Goal: Task Accomplishment & Management: Use online tool/utility

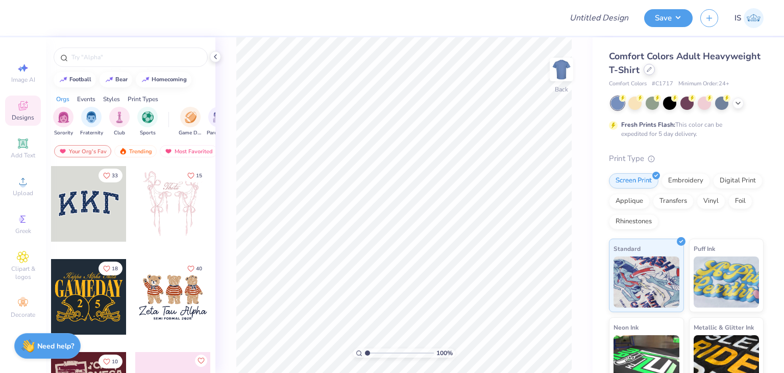
click at [710, 72] on div "Comfort Colors Adult Heavyweight T-Shirt" at bounding box center [686, 64] width 155 height 28
click at [655, 72] on div at bounding box center [649, 69] width 11 height 11
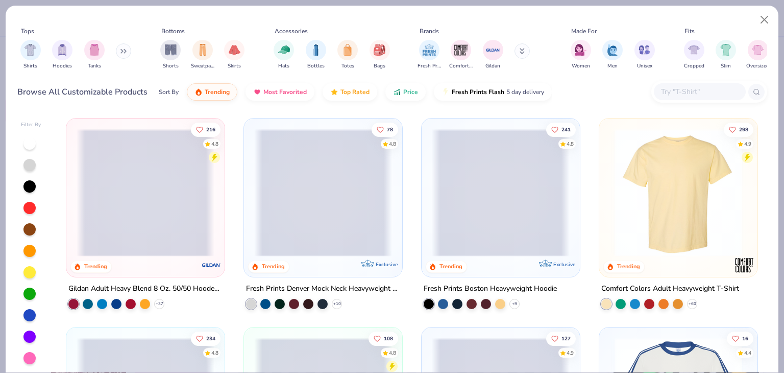
click at [688, 91] on input "text" at bounding box center [699, 92] width 79 height 12
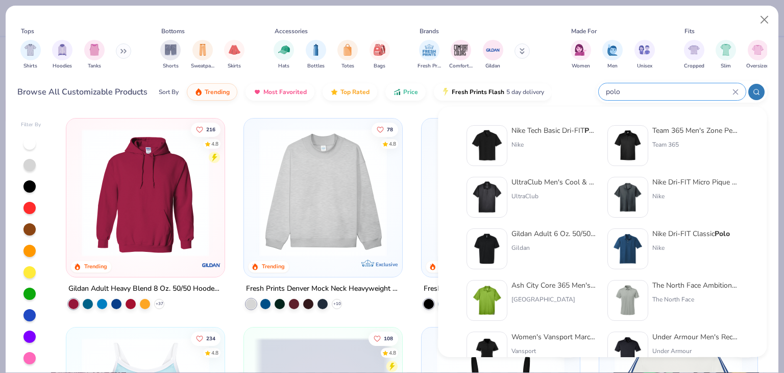
type input "polo"
click at [578, 132] on div "Nike Tech Basic Dri-FIT Polo" at bounding box center [554, 130] width 86 height 11
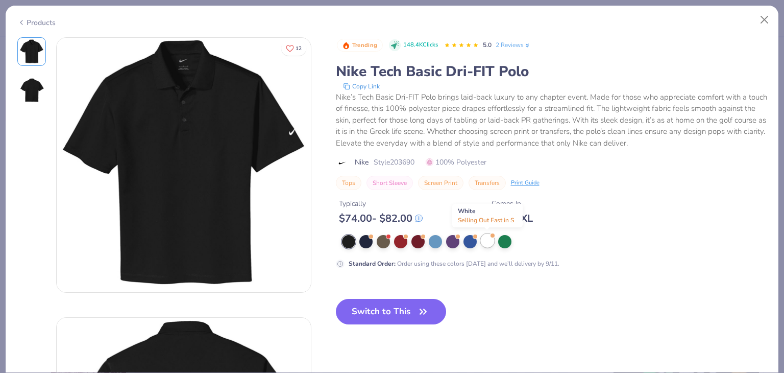
click at [487, 237] on div at bounding box center [487, 240] width 13 height 13
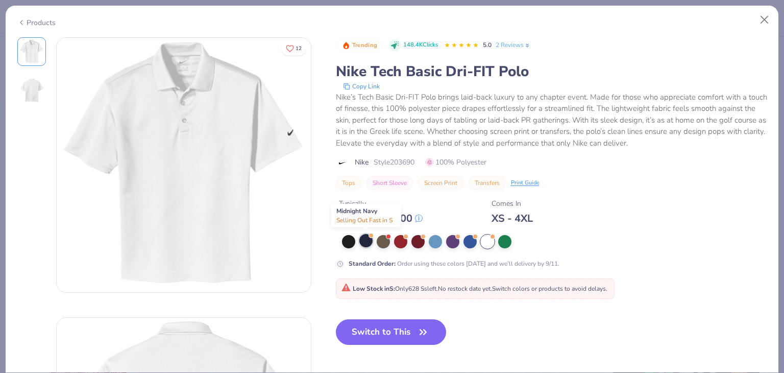
click at [367, 241] on div at bounding box center [365, 240] width 13 height 13
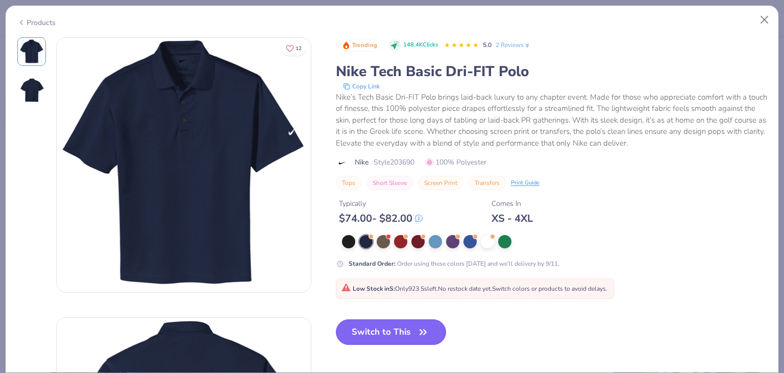
click at [379, 334] on button "Switch to This" at bounding box center [391, 332] width 111 height 26
click at [362, 335] on button "Switch to This" at bounding box center [391, 332] width 111 height 26
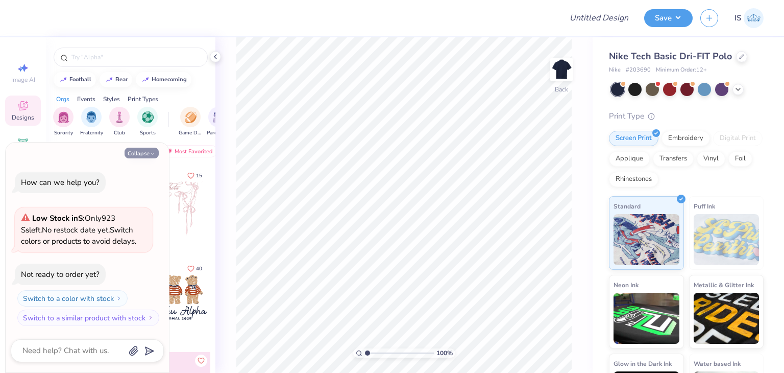
click at [140, 153] on button "Collapse" at bounding box center [142, 152] width 34 height 11
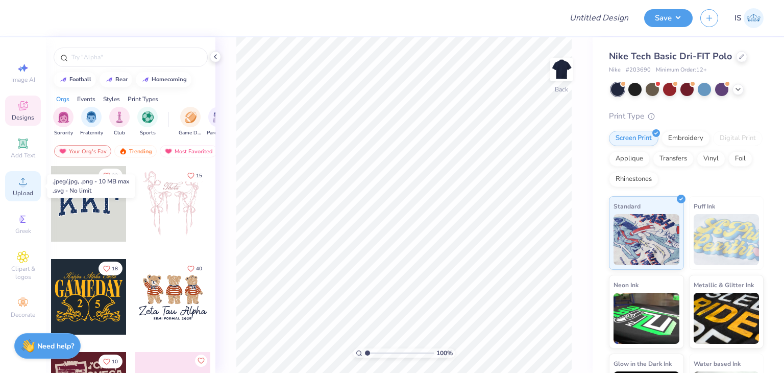
click at [26, 187] on div "Upload" at bounding box center [23, 186] width 36 height 30
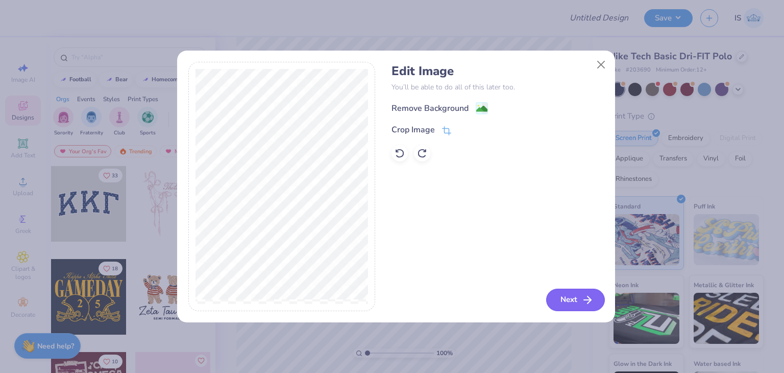
click at [574, 301] on button "Next" at bounding box center [575, 299] width 59 height 22
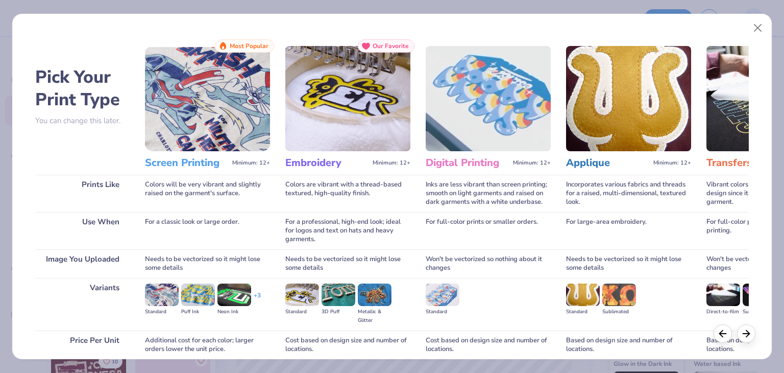
scroll to position [85, 0]
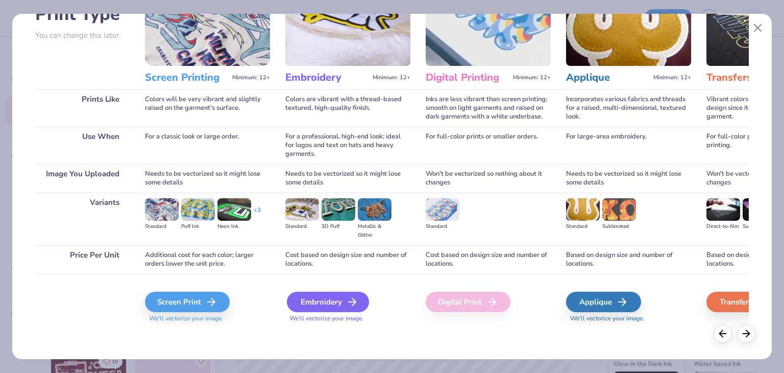
click at [321, 311] on div "Embroidery" at bounding box center [328, 301] width 82 height 20
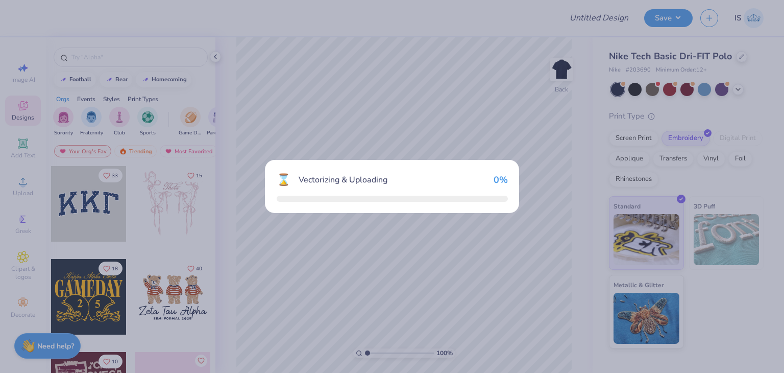
click at [318, 302] on div "⌛ Vectorizing & Uploading 0 %" at bounding box center [392, 186] width 784 height 373
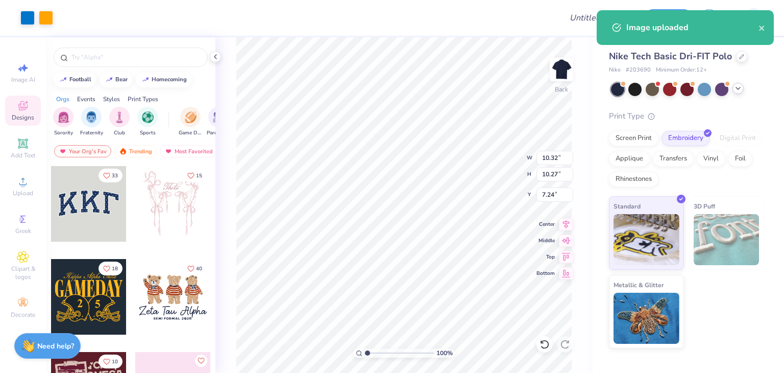
click at [742, 93] on div at bounding box center [687, 89] width 153 height 13
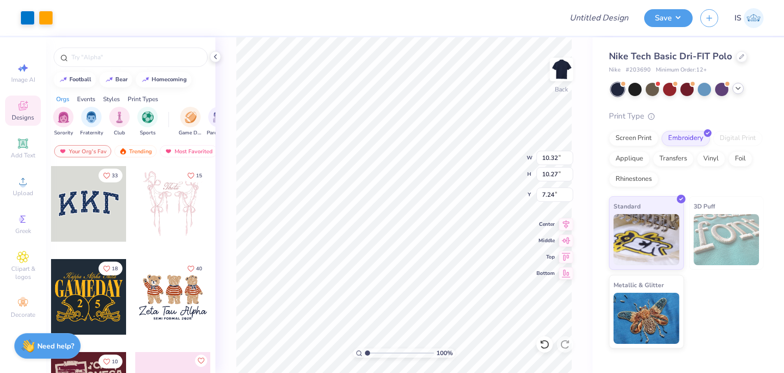
click at [741, 90] on icon at bounding box center [738, 88] width 8 height 8
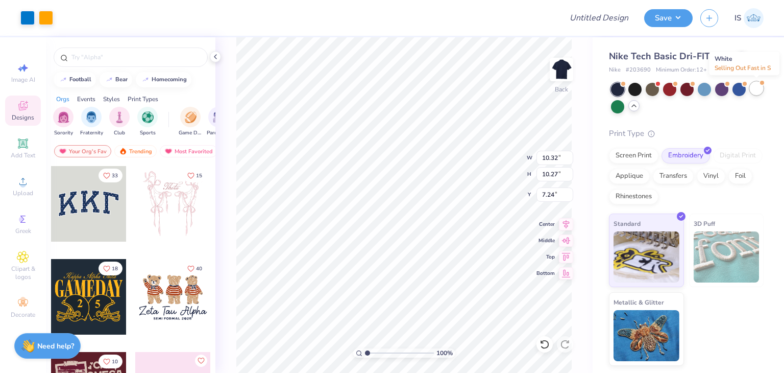
click at [756, 92] on div at bounding box center [756, 88] width 13 height 13
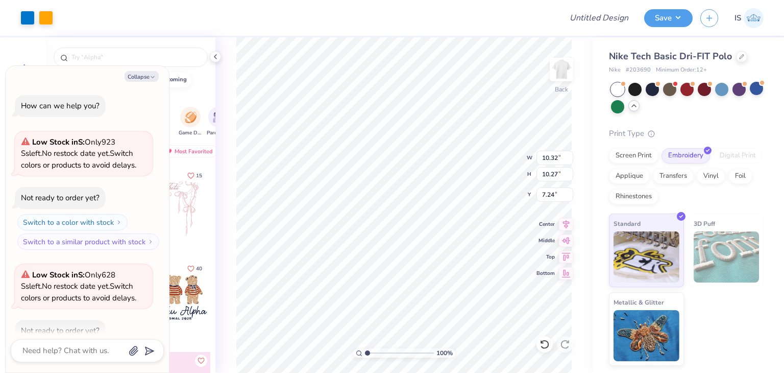
scroll to position [56, 0]
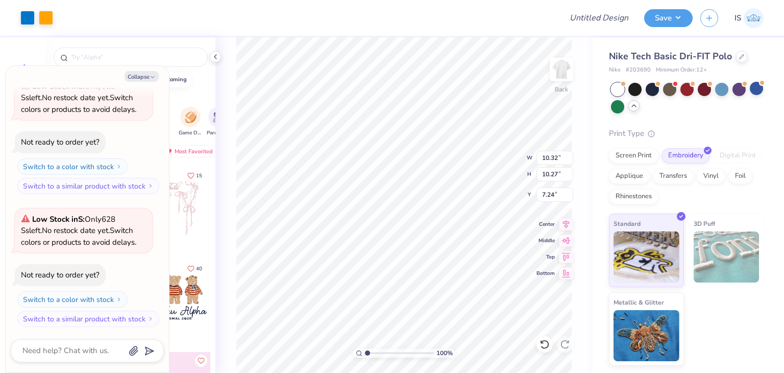
type textarea "x"
type input "4.05"
type input "4.03"
type input "13.48"
type textarea "x"
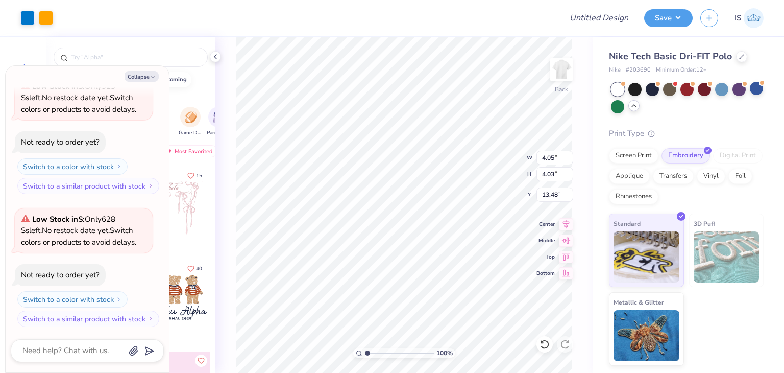
type input "3.00"
type textarea "x"
type input "3.83"
type input "3.82"
click at [674, 18] on button "Save" at bounding box center [668, 17] width 48 height 18
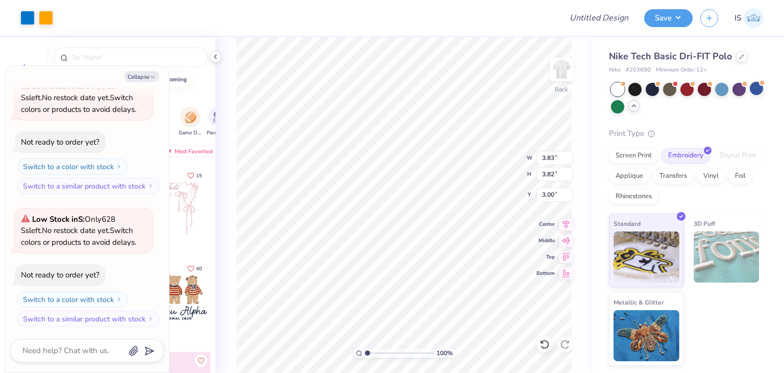
type textarea "x"
type input "3.04"
type input "3.03"
type textarea "x"
type input "1"
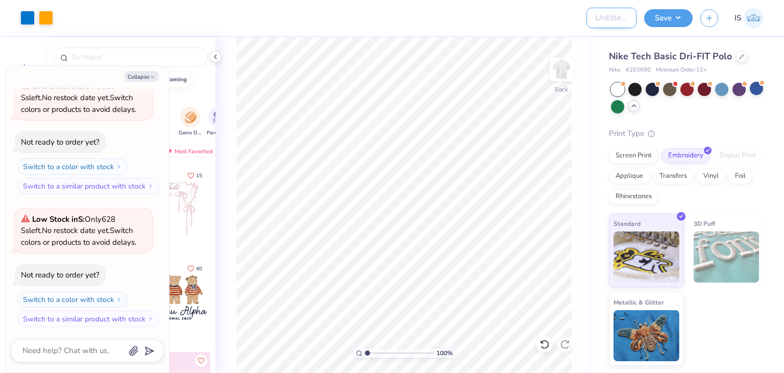
click at [608, 19] on input "Design Title" at bounding box center [611, 18] width 50 height 20
type input "O"
type textarea "x"
type input "Ou"
type textarea "x"
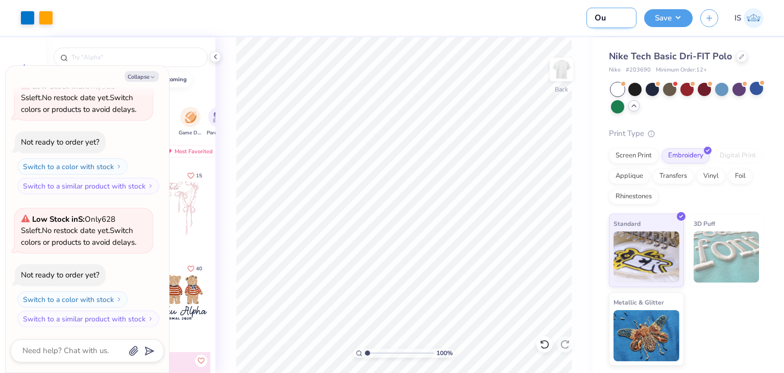
type input "Out"
type textarea "x"
type input "Outr"
type textarea "x"
type input "Outre"
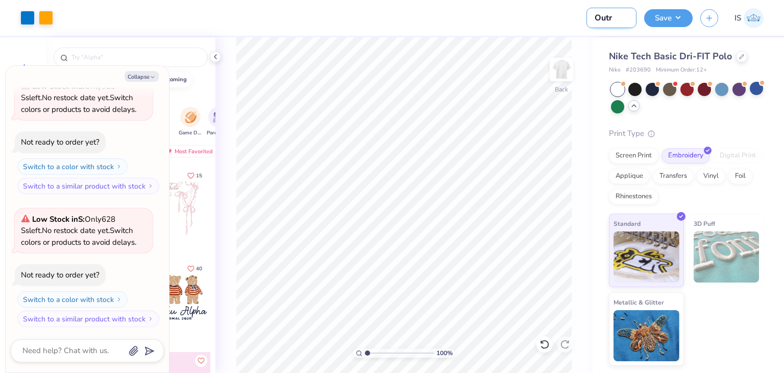
type textarea "x"
type input "Outrea"
type textarea "x"
type input "Outreah"
type textarea "x"
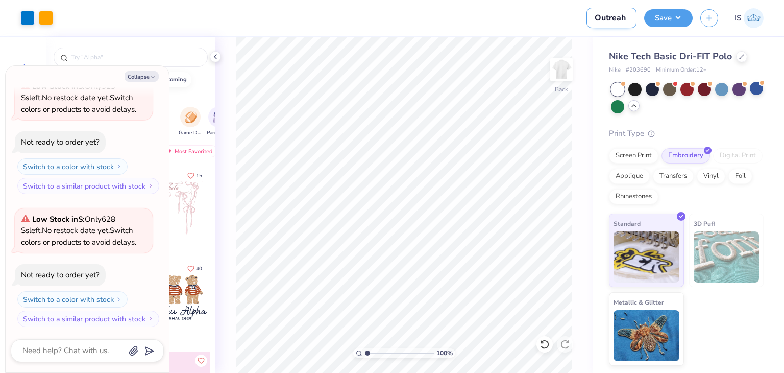
type input "Outrea"
type textarea "x"
type input "Outreac"
type textarea "x"
type input "Outreach"
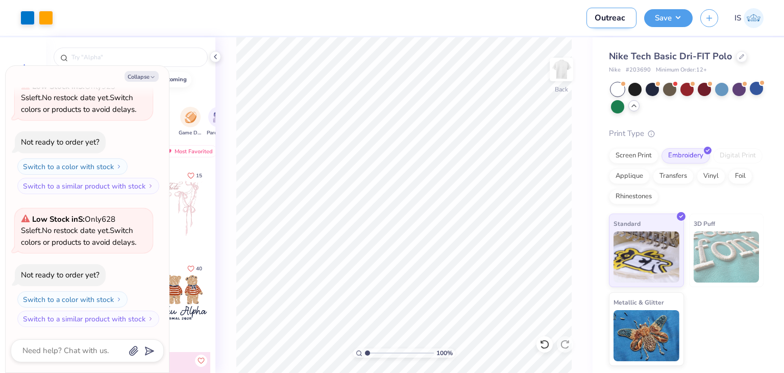
type textarea "x"
type input "Outreach"
click at [678, 27] on div "Save IS" at bounding box center [714, 18] width 140 height 36
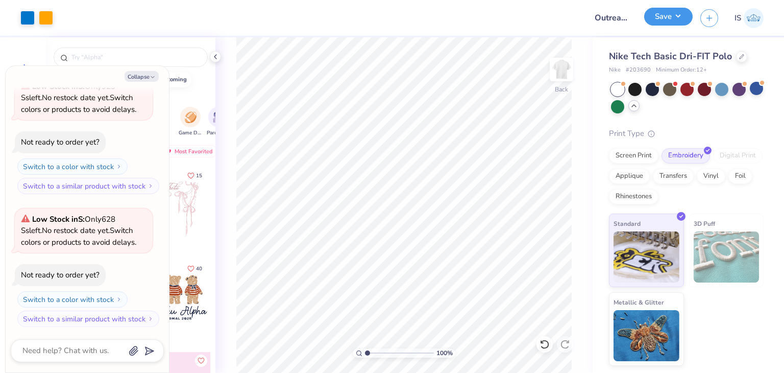
click at [676, 22] on button "Save" at bounding box center [668, 17] width 48 height 18
type textarea "x"
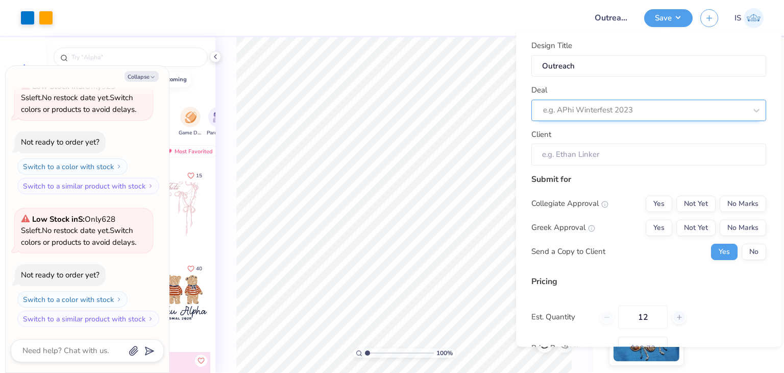
click at [664, 110] on div at bounding box center [644, 110] width 203 height 14
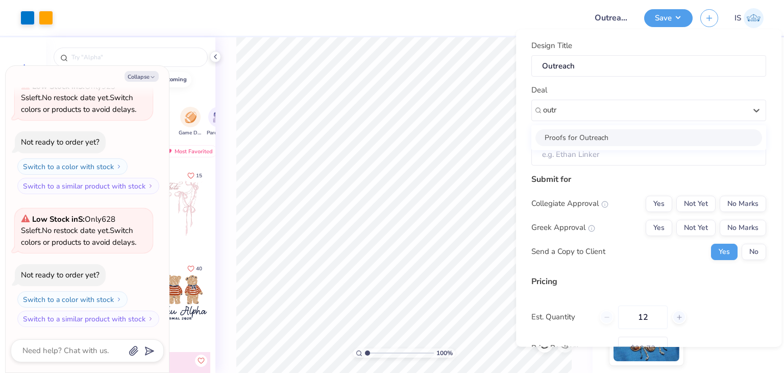
click at [642, 135] on div "Proofs for Outreach" at bounding box center [648, 137] width 227 height 17
type input "outr"
type textarea "x"
type input "Test Account"
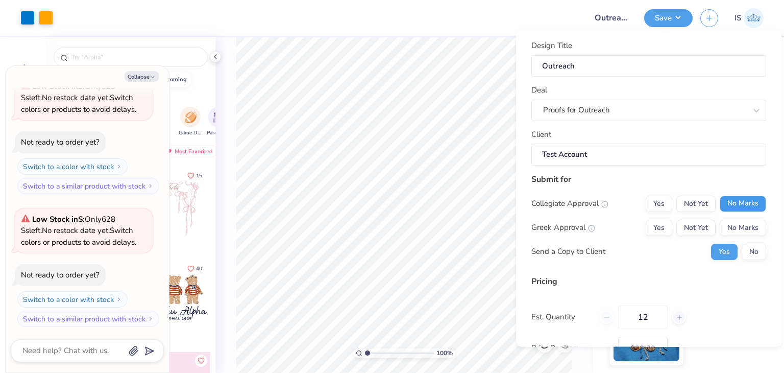
click at [746, 195] on button "No Marks" at bounding box center [743, 203] width 46 height 16
click at [745, 220] on button "No Marks" at bounding box center [743, 227] width 46 height 16
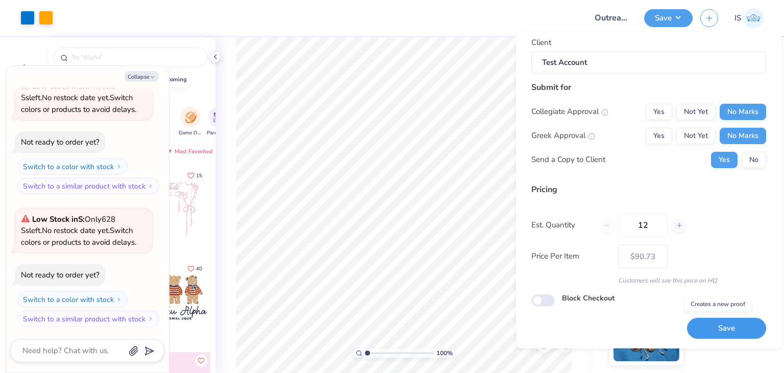
click at [719, 326] on button "Save" at bounding box center [726, 327] width 79 height 21
type input "$90.73"
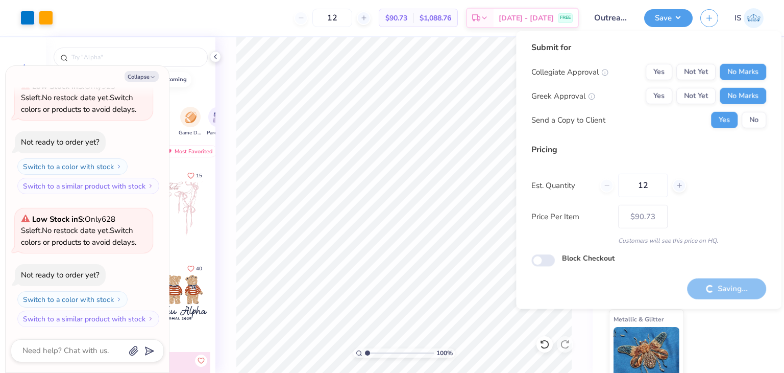
type textarea "x"
type input "– –"
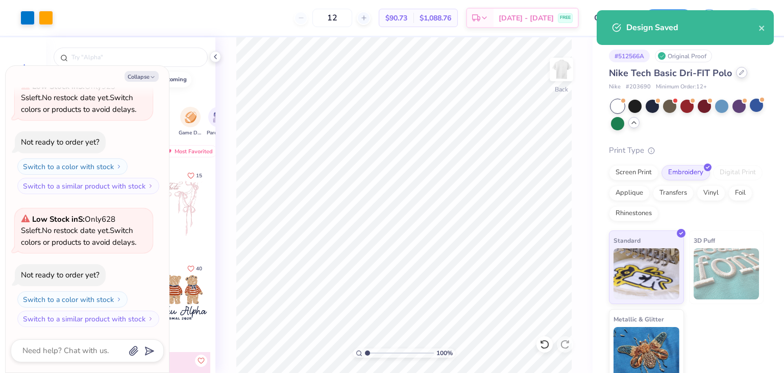
click at [740, 78] on div at bounding box center [741, 72] width 11 height 11
type textarea "x"
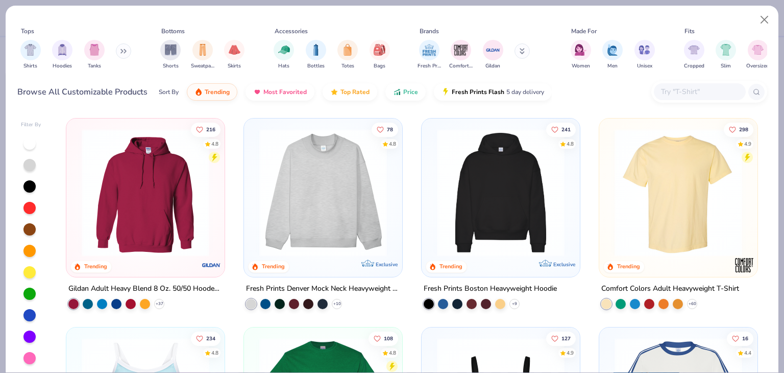
click at [694, 94] on input "text" at bounding box center [699, 92] width 79 height 12
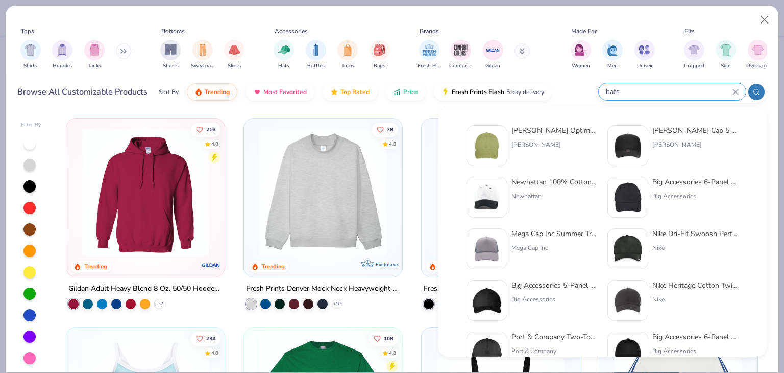
type input "hats"
click at [709, 248] on div "Nike" at bounding box center [695, 247] width 86 height 9
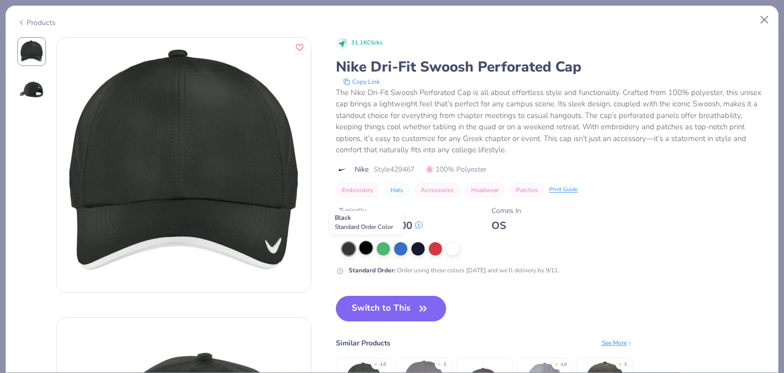
click at [363, 251] on div at bounding box center [365, 247] width 13 height 13
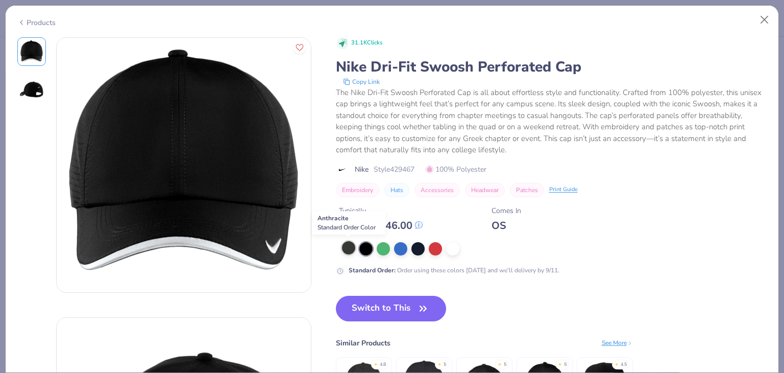
click at [348, 252] on div at bounding box center [348, 247] width 13 height 13
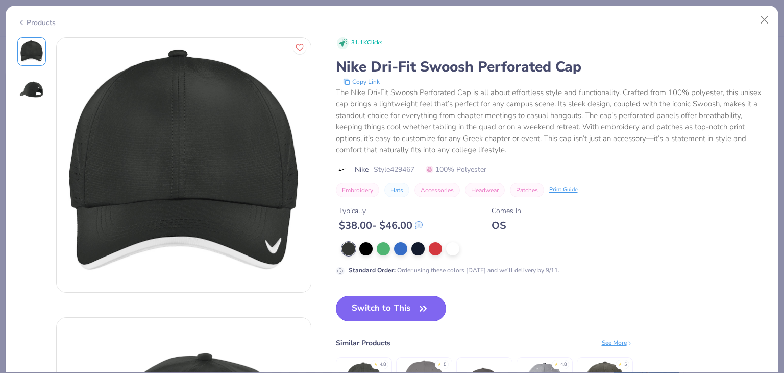
click at [360, 313] on button "Switch to This" at bounding box center [391, 309] width 111 height 26
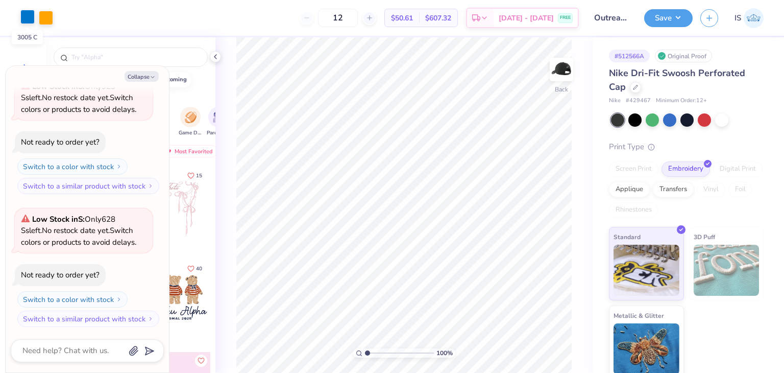
click at [25, 13] on div at bounding box center [27, 17] width 14 height 14
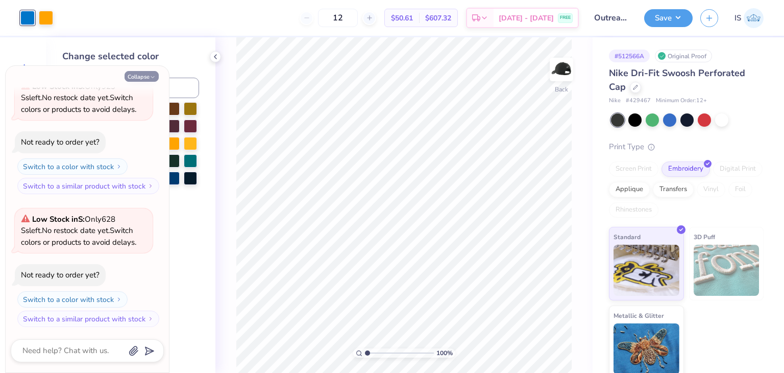
click at [141, 76] on button "Collapse" at bounding box center [142, 76] width 34 height 11
type textarea "x"
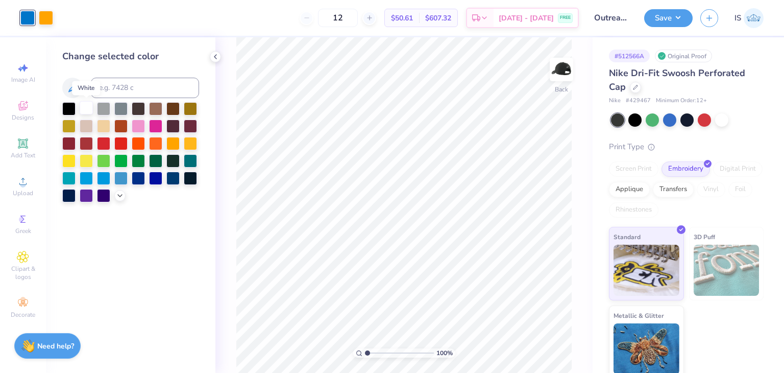
click at [88, 109] on div at bounding box center [86, 107] width 13 height 13
click at [46, 21] on div at bounding box center [46, 17] width 14 height 14
click at [82, 103] on div at bounding box center [86, 107] width 13 height 13
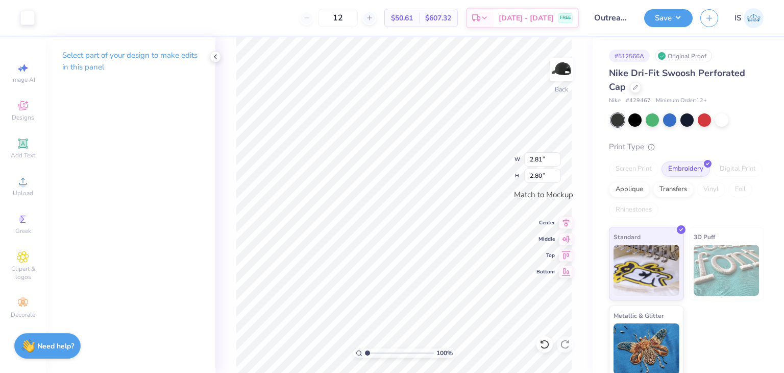
type input "1.71"
type input "1.70"
click at [667, 15] on button "Save" at bounding box center [668, 17] width 48 height 18
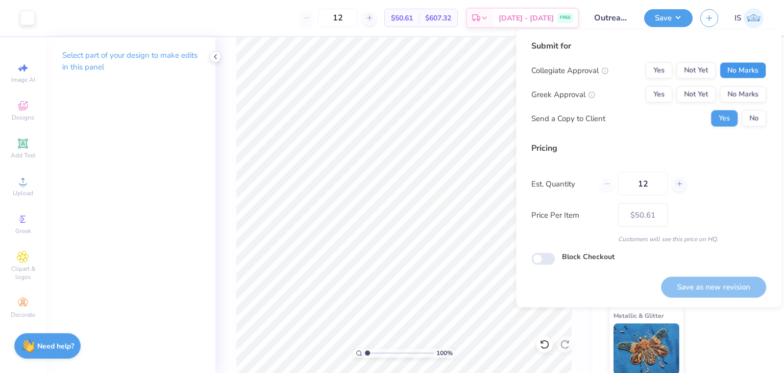
click at [751, 67] on button "No Marks" at bounding box center [743, 70] width 46 height 16
click at [749, 85] on div "Collegiate Approval Yes Not Yet No Marks Greek Approval Yes Not Yet No Marks Se…" at bounding box center [648, 94] width 235 height 64
click at [750, 92] on button "No Marks" at bounding box center [743, 94] width 46 height 16
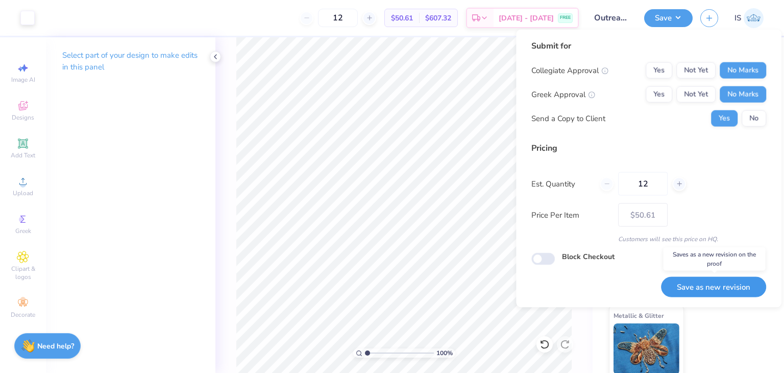
click at [711, 285] on button "Save as new revision" at bounding box center [713, 286] width 105 height 21
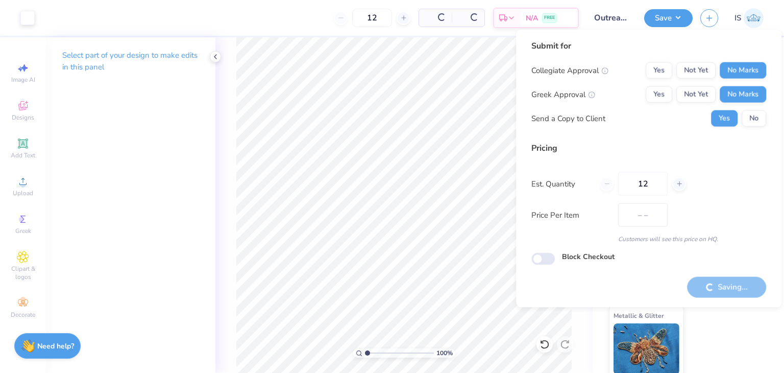
type input "$50.61"
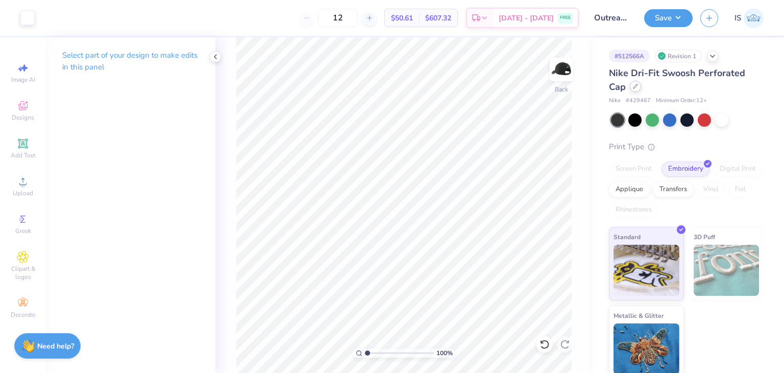
click at [636, 87] on icon at bounding box center [635, 86] width 5 height 5
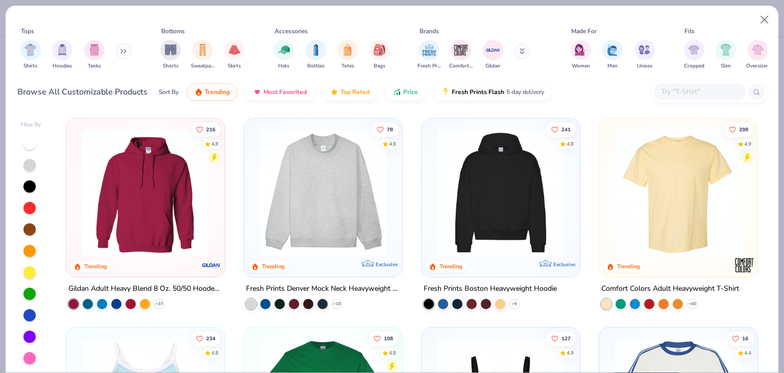
click at [719, 84] on div at bounding box center [700, 91] width 92 height 17
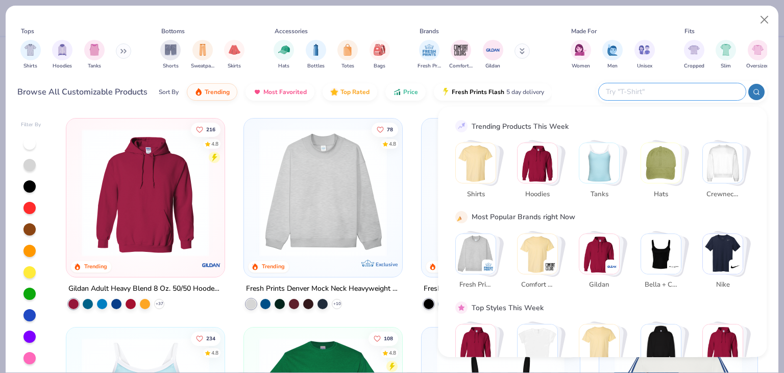
click at [326, 51] on div "Hats Bottles Totes Bags" at bounding box center [332, 55] width 122 height 38
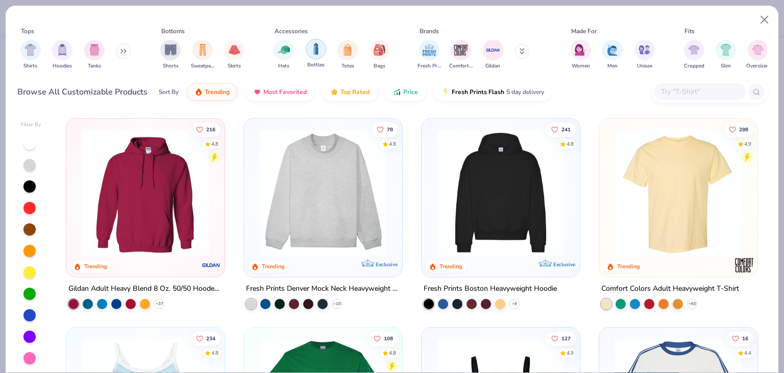
click at [312, 48] on img "filter for Bottles" at bounding box center [315, 49] width 11 height 12
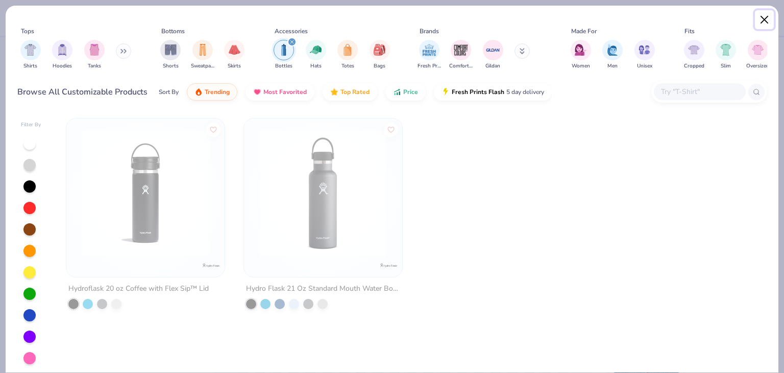
click at [765, 14] on button "Close" at bounding box center [764, 19] width 19 height 19
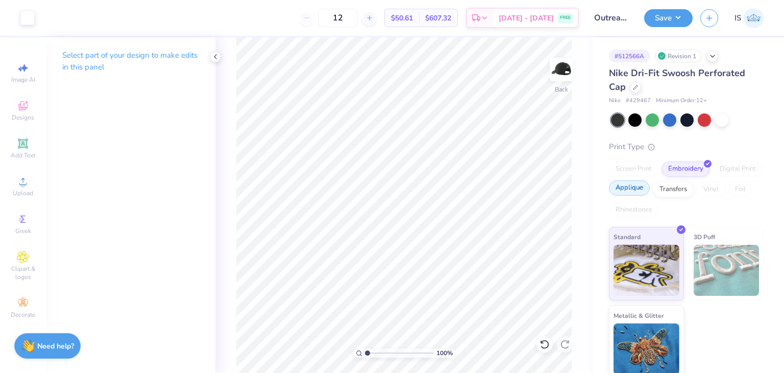
click at [650, 193] on div "Applique" at bounding box center [629, 187] width 41 height 15
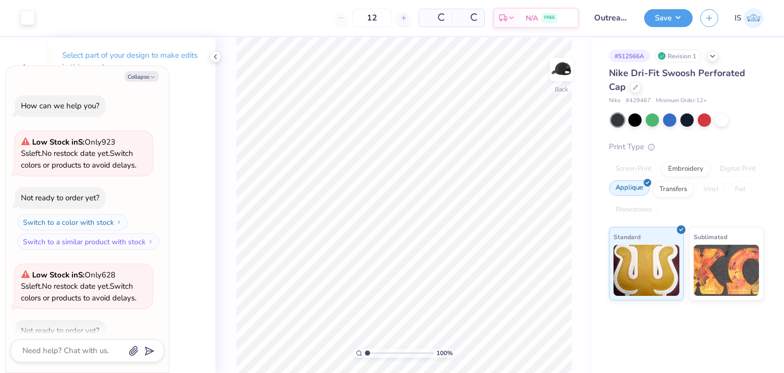
scroll to position [118, 0]
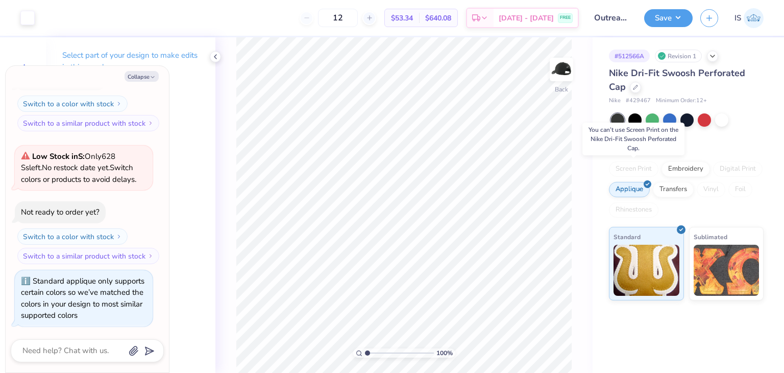
click at [642, 168] on div "Screen Print" at bounding box center [634, 168] width 50 height 15
click at [637, 87] on icon at bounding box center [635, 86] width 5 height 5
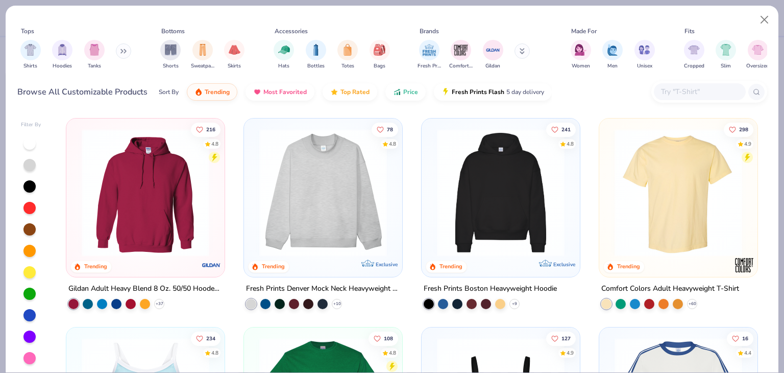
click at [294, 219] on img at bounding box center [323, 193] width 138 height 128
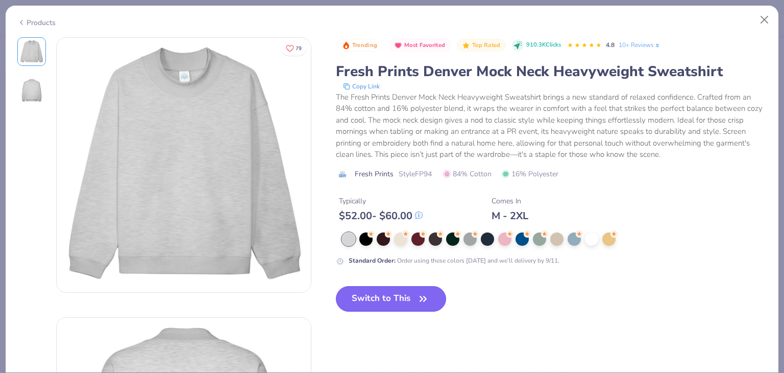
click at [371, 300] on div "Trending Most Favorited Top Rated 910.3K Clicks 4.8 10+ Reviews Fresh Prints De…" at bounding box center [551, 182] width 431 height 290
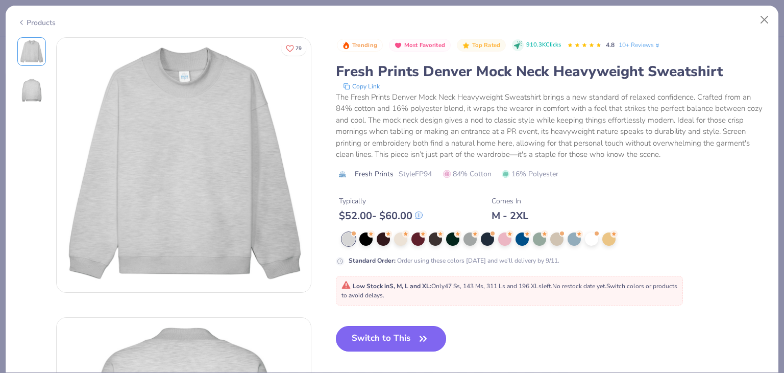
click at [375, 344] on button "Switch to This" at bounding box center [391, 339] width 111 height 26
click at [402, 348] on button "Switch to This" at bounding box center [391, 339] width 111 height 26
type textarea "x"
type input "50"
click at [349, 241] on div at bounding box center [348, 238] width 13 height 13
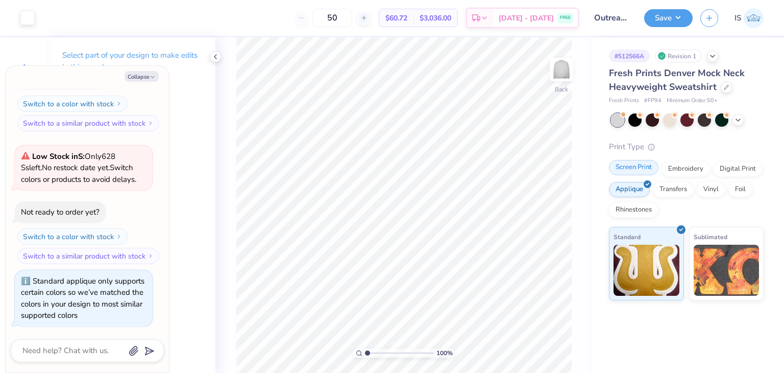
click at [640, 164] on div "Screen Print" at bounding box center [634, 167] width 50 height 15
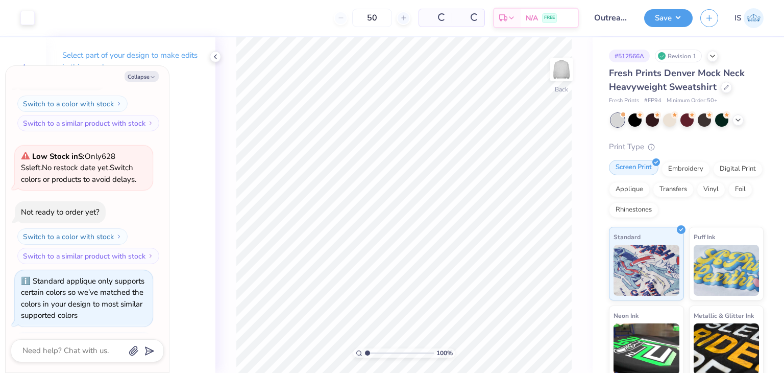
scroll to position [180, 0]
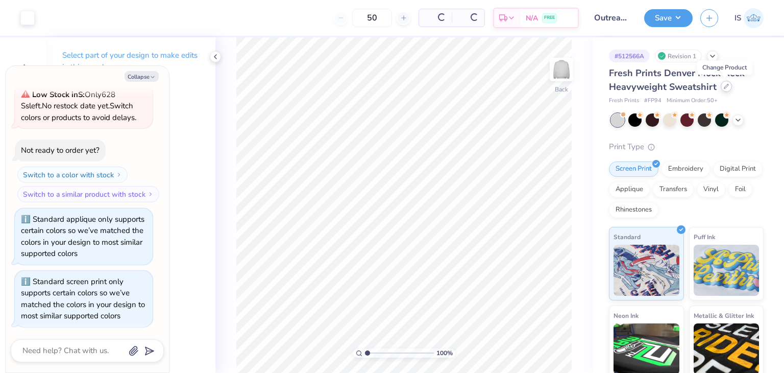
click at [724, 85] on icon at bounding box center [726, 86] width 5 height 5
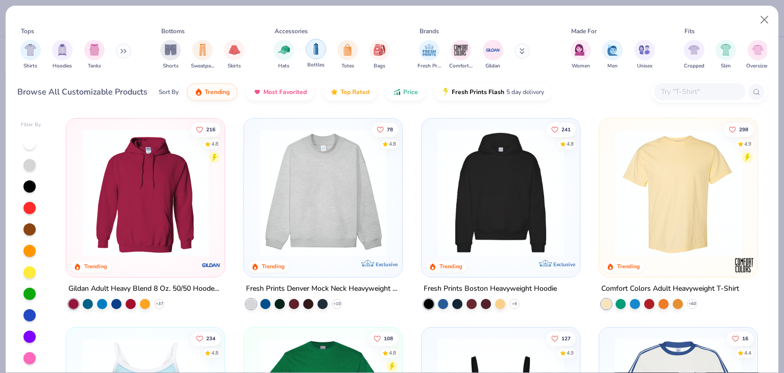
click at [312, 54] on img "filter for Bottles" at bounding box center [315, 49] width 11 height 12
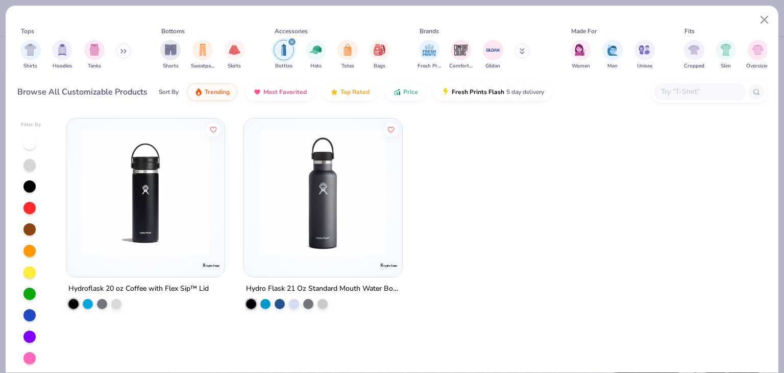
click at [154, 231] on img at bounding box center [146, 193] width 138 height 128
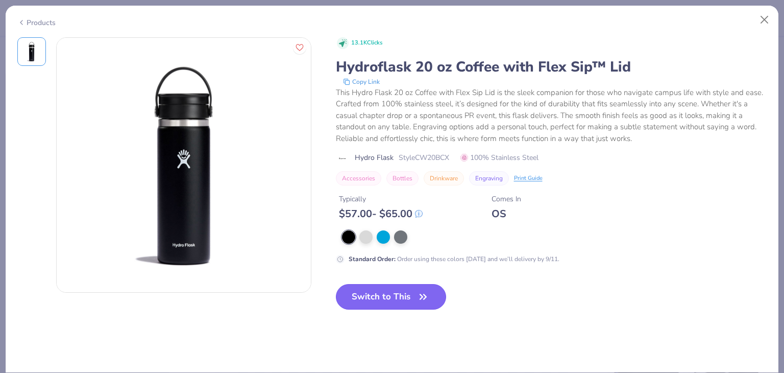
click at [373, 290] on button "Switch to This" at bounding box center [391, 297] width 111 height 26
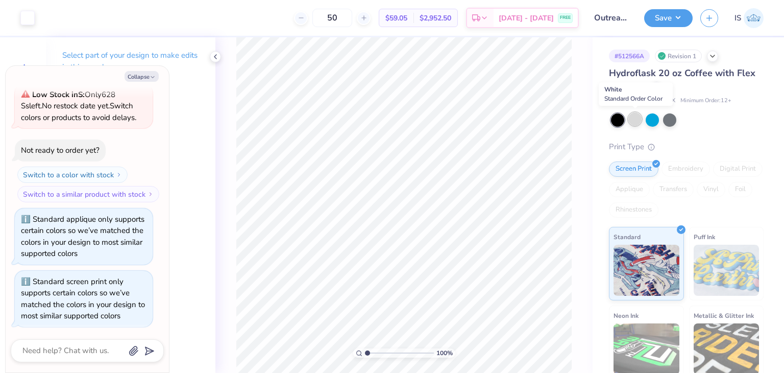
click at [633, 118] on div at bounding box center [634, 118] width 13 height 13
click at [667, 118] on div at bounding box center [669, 118] width 13 height 13
click at [649, 119] on div at bounding box center [652, 118] width 13 height 13
click at [669, 122] on div at bounding box center [669, 118] width 13 height 13
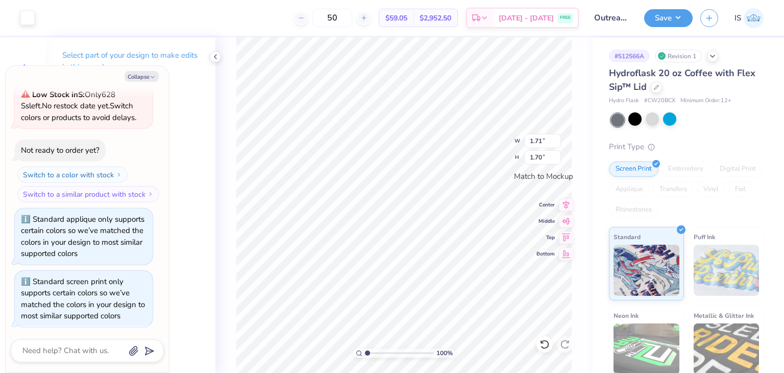
type textarea "x"
type input "1.36"
type input "1.35"
click at [674, 19] on button "Save" at bounding box center [668, 17] width 48 height 18
type textarea "x"
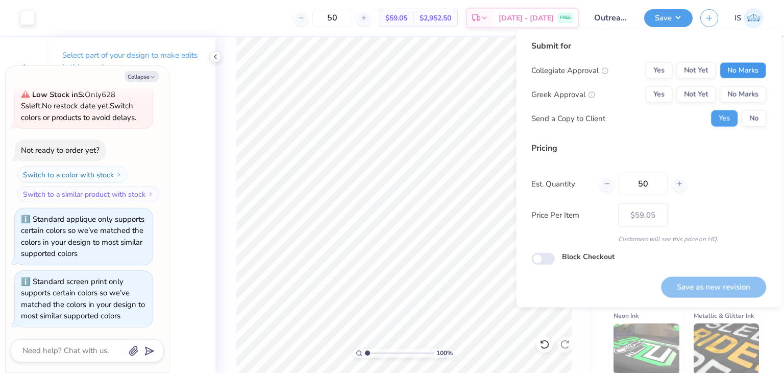
click at [730, 64] on button "No Marks" at bounding box center [743, 70] width 46 height 16
click at [739, 86] on button "No Marks" at bounding box center [743, 94] width 46 height 16
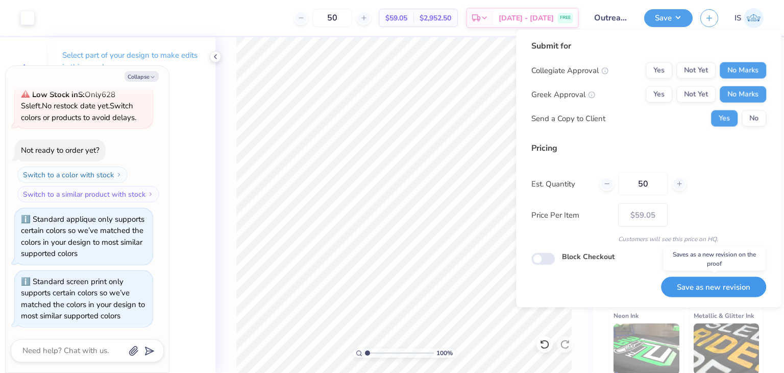
click at [704, 290] on button "Save as new revision" at bounding box center [713, 286] width 105 height 21
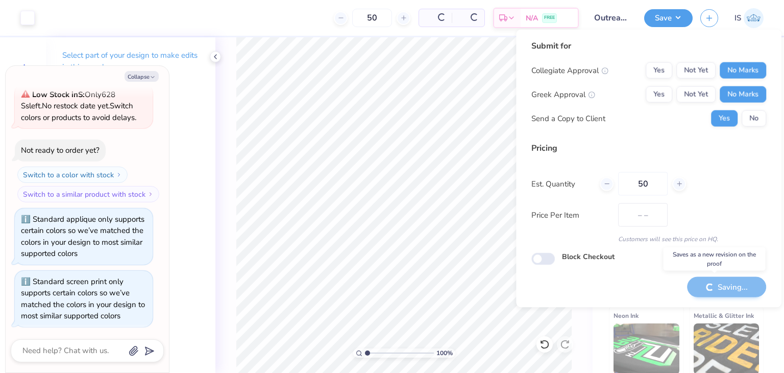
type input "$59.05"
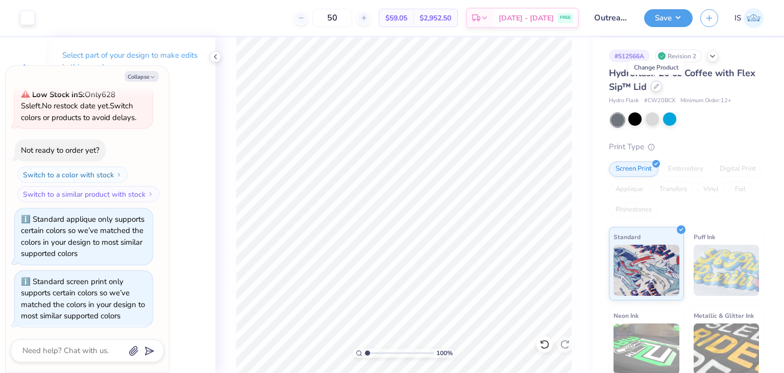
click at [654, 86] on icon at bounding box center [656, 86] width 5 height 5
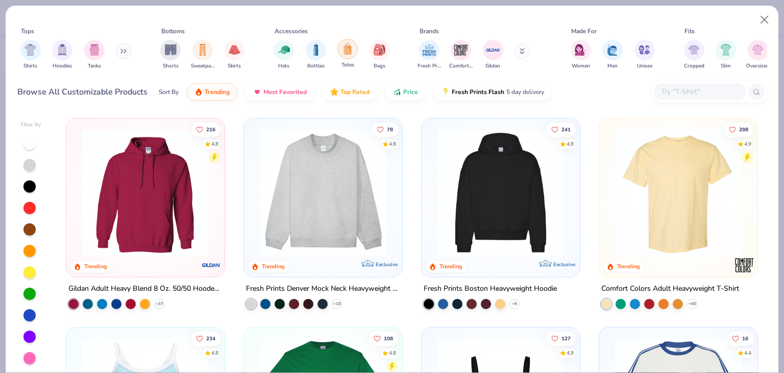
click at [347, 52] on img "filter for Totes" at bounding box center [347, 49] width 11 height 12
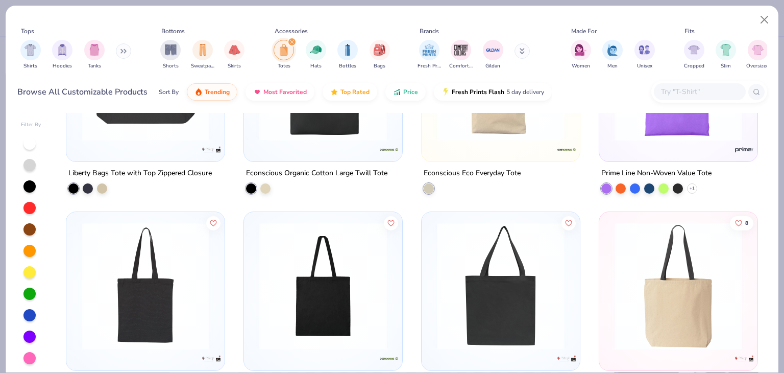
scroll to position [934, 0]
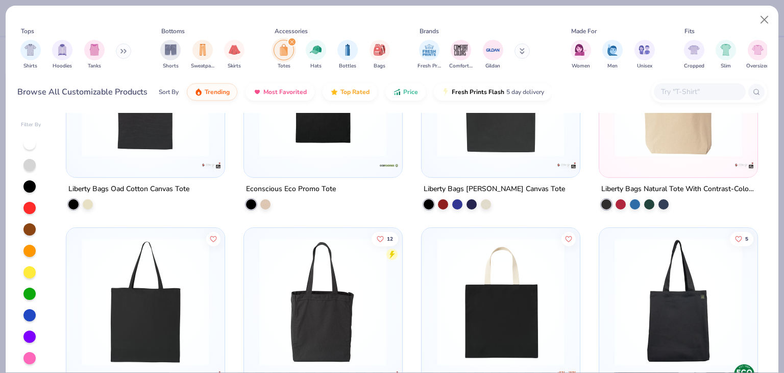
click at [650, 148] on img at bounding box center [678, 93] width 138 height 128
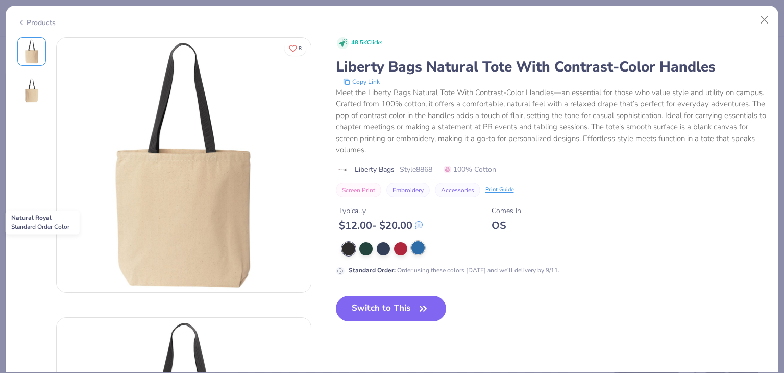
click at [412, 252] on div at bounding box center [417, 247] width 13 height 13
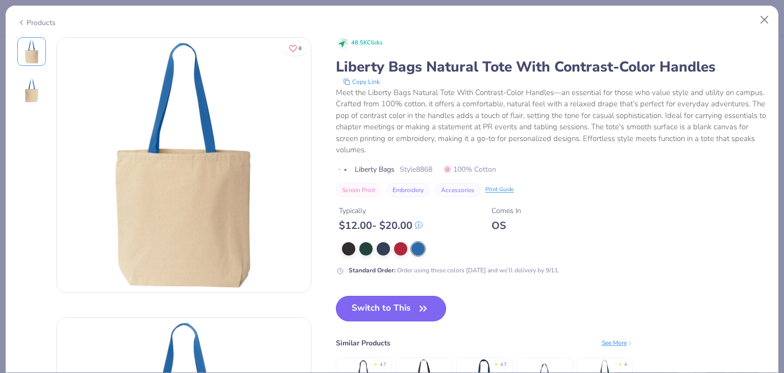
click at [399, 303] on button "Switch to This" at bounding box center [391, 309] width 111 height 26
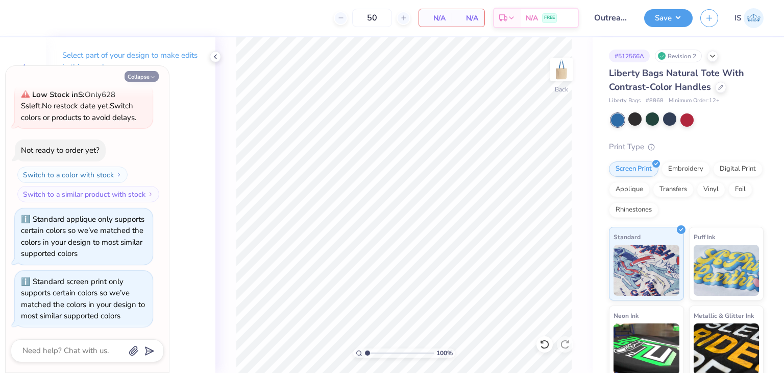
click at [147, 79] on button "Collapse" at bounding box center [142, 76] width 34 height 11
type textarea "x"
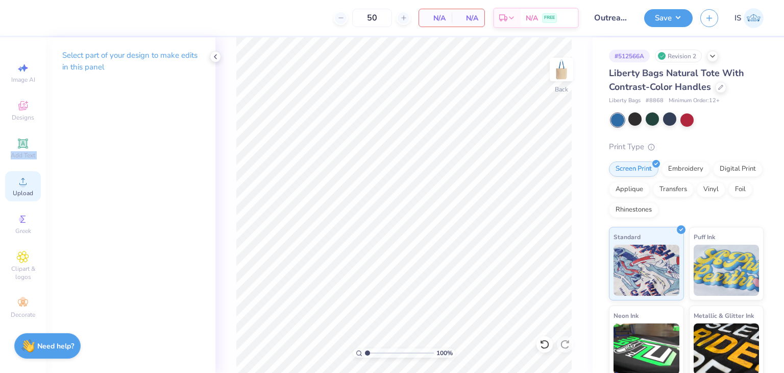
drag, startPoint x: 16, startPoint y: 140, endPoint x: 18, endPoint y: 180, distance: 40.4
click at [18, 180] on div "Image AI Designs Add Text Upload Greek Clipart & logos Decorate" at bounding box center [23, 190] width 36 height 265
click at [18, 180] on icon at bounding box center [23, 181] width 12 height 12
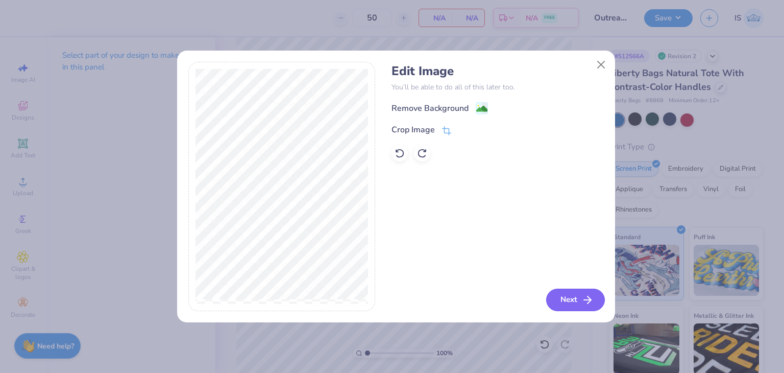
click at [585, 291] on button "Next" at bounding box center [575, 299] width 59 height 22
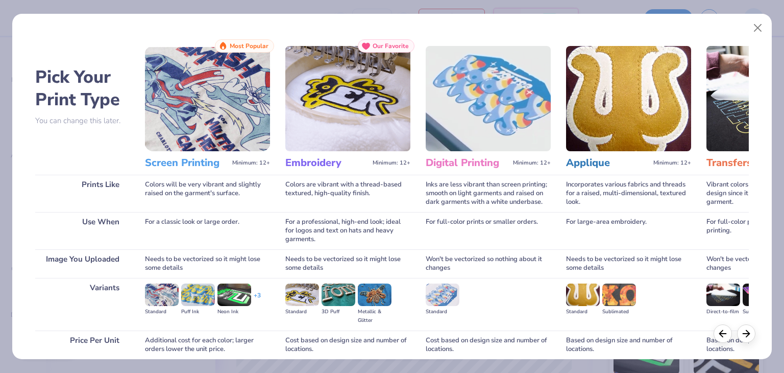
scroll to position [85, 0]
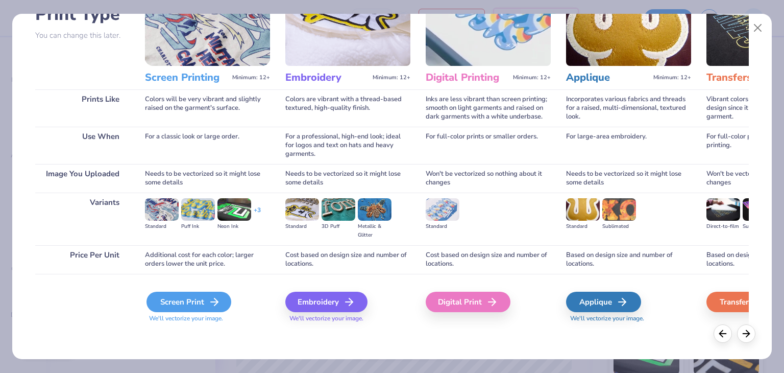
click at [213, 298] on icon at bounding box center [214, 302] width 12 height 12
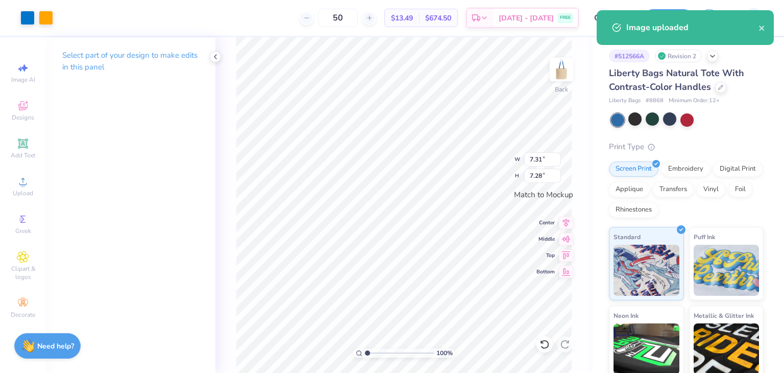
type input "7.31"
type input "7.28"
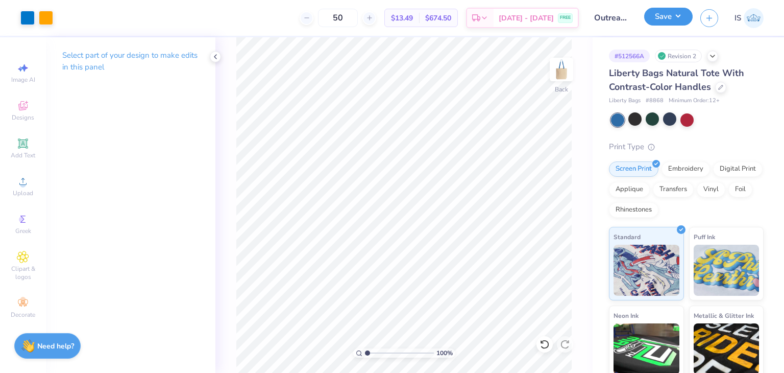
click at [682, 14] on button "Save" at bounding box center [668, 17] width 48 height 18
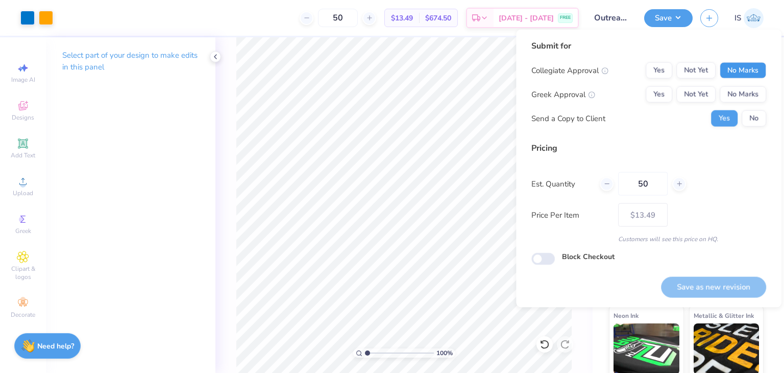
click at [745, 68] on button "No Marks" at bounding box center [743, 70] width 46 height 16
click at [745, 92] on button "No Marks" at bounding box center [743, 94] width 46 height 16
click at [716, 292] on button "Save as new revision" at bounding box center [713, 286] width 105 height 21
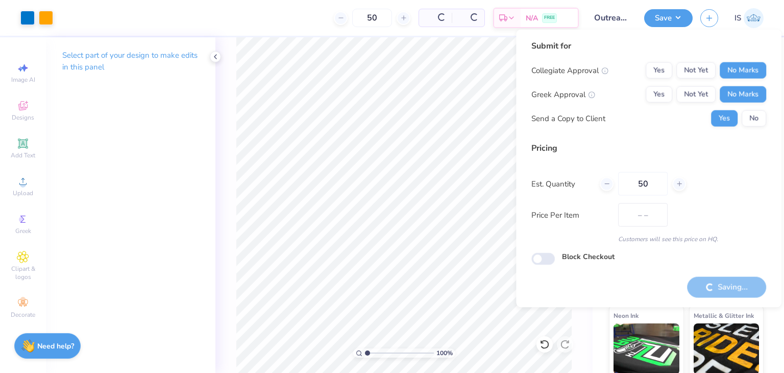
type input "$13.49"
checkbox input "true"
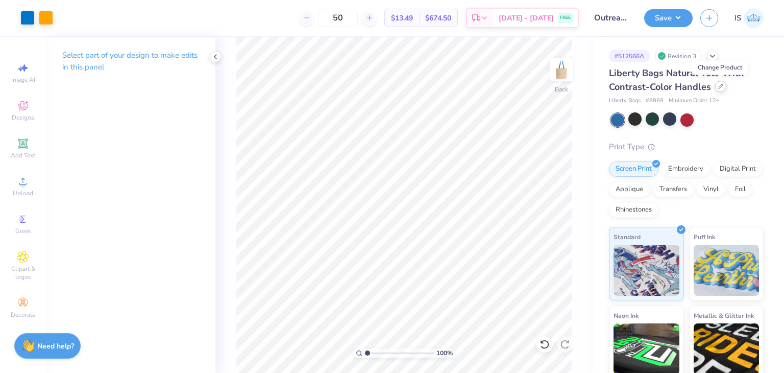
click at [722, 86] on icon at bounding box center [720, 86] width 5 height 5
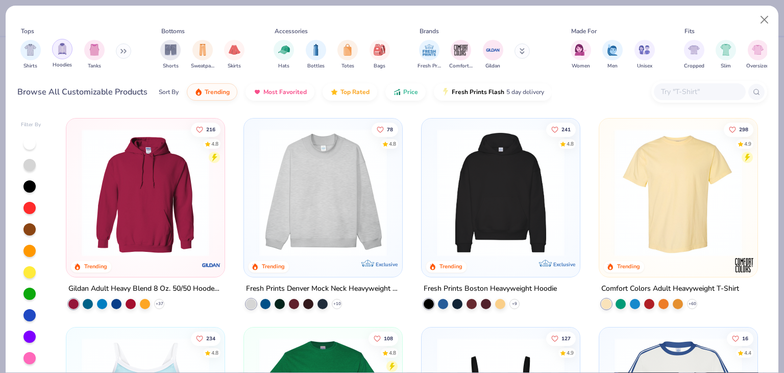
click at [61, 48] on img "filter for Hoodies" at bounding box center [62, 49] width 11 height 12
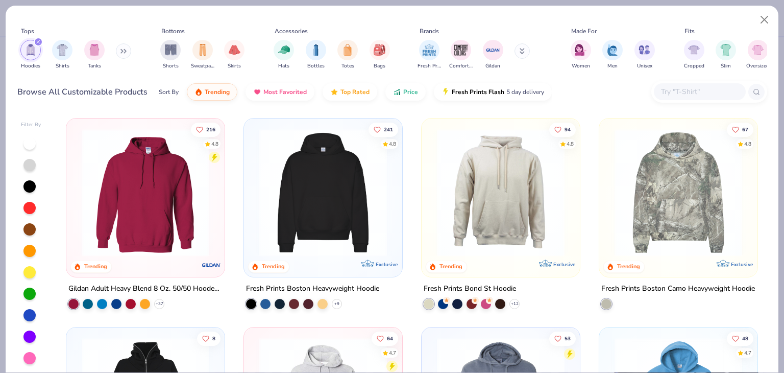
click at [127, 53] on icon at bounding box center [123, 50] width 6 height 5
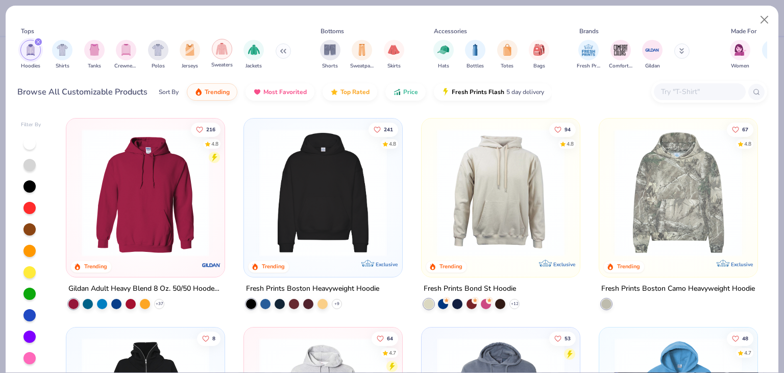
click at [231, 49] on div "filter for Sweaters" at bounding box center [222, 49] width 20 height 20
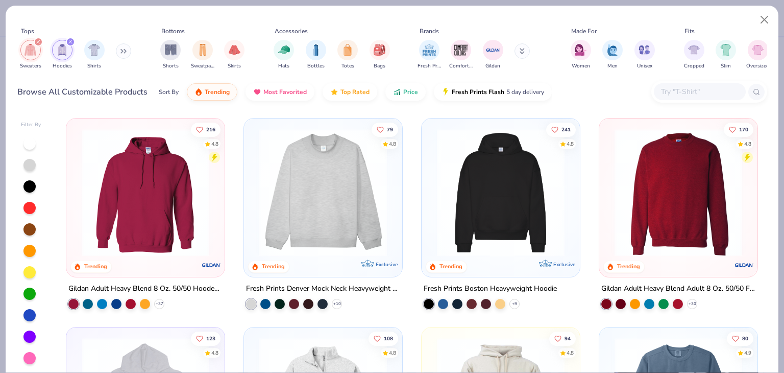
click at [69, 41] on icon "filter for Hoodies" at bounding box center [70, 42] width 4 height 4
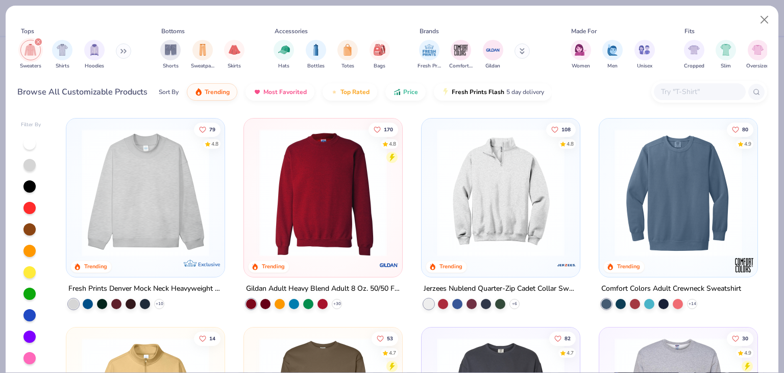
click at [123, 51] on icon at bounding box center [123, 50] width 6 height 5
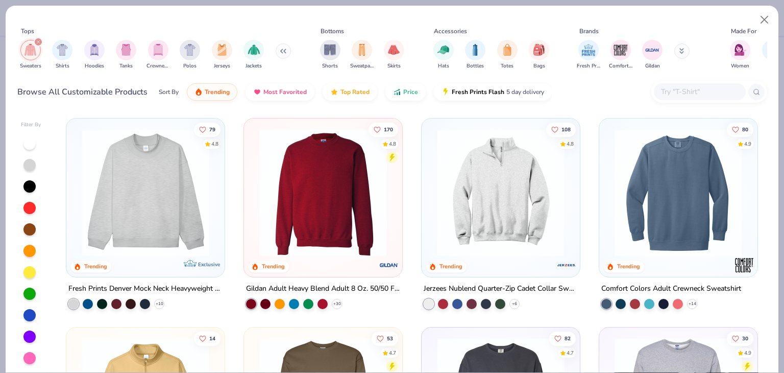
click at [256, 37] on div "Sweaters Shirts Hoodies Tanks Crewnecks Polos Jerseys Jackets" at bounding box center [155, 55] width 277 height 38
click at [256, 47] on img "filter for Jackets" at bounding box center [254, 49] width 12 height 12
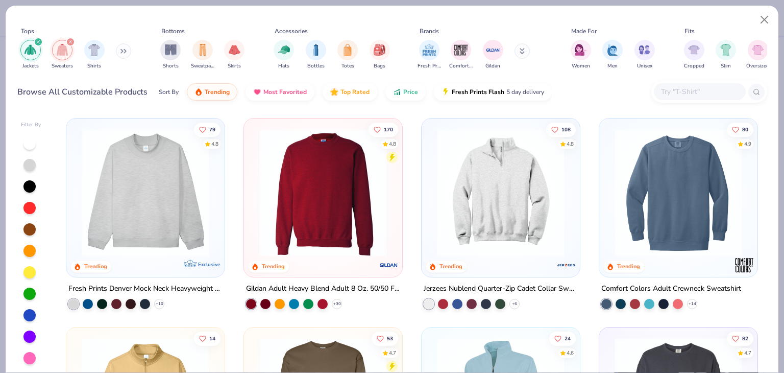
click at [73, 41] on div "filter for Sweaters" at bounding box center [70, 41] width 9 height 9
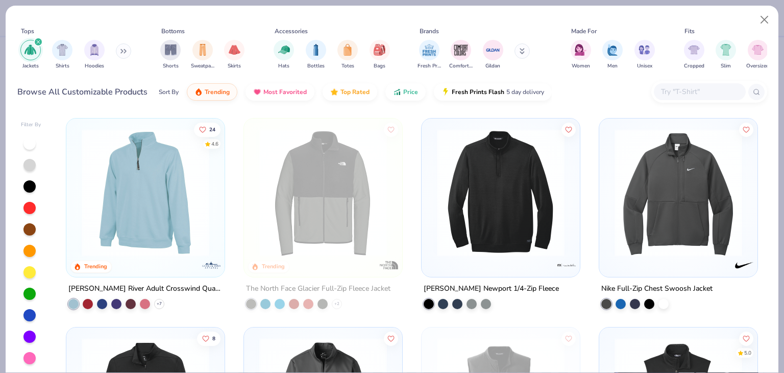
click at [118, 178] on img at bounding box center [146, 193] width 138 height 128
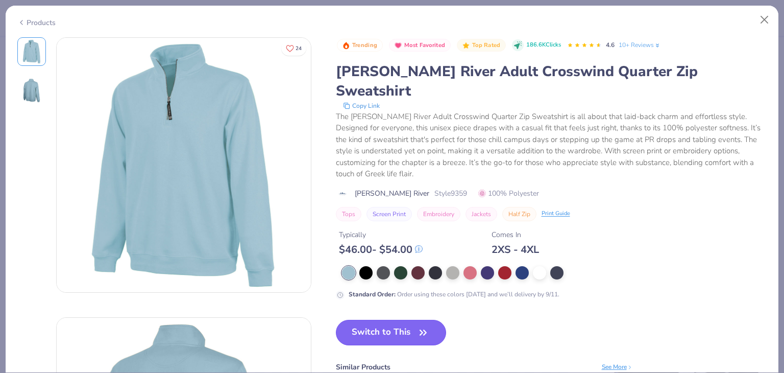
click at [411, 319] on button "Switch to This" at bounding box center [391, 332] width 111 height 26
click at [419, 325] on icon "button" at bounding box center [423, 332] width 14 height 14
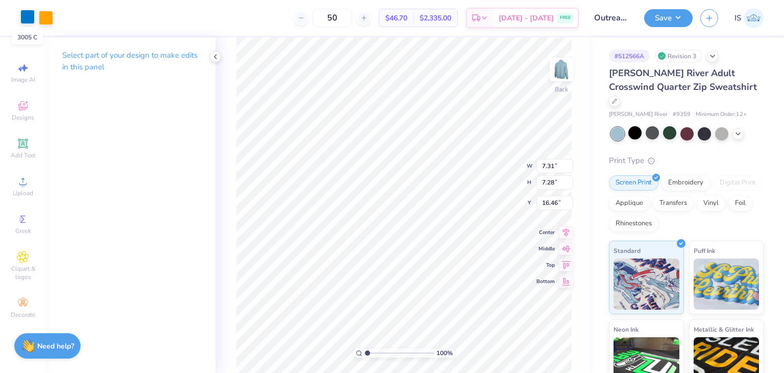
click at [20, 10] on div at bounding box center [27, 17] width 14 height 14
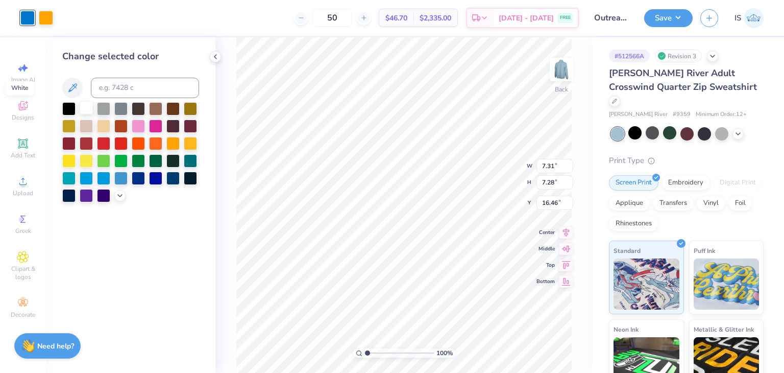
click at [86, 110] on div at bounding box center [86, 107] width 13 height 13
click at [46, 20] on div at bounding box center [46, 17] width 14 height 14
click at [86, 106] on div at bounding box center [86, 107] width 13 height 13
type input "3.67"
type input "3.65"
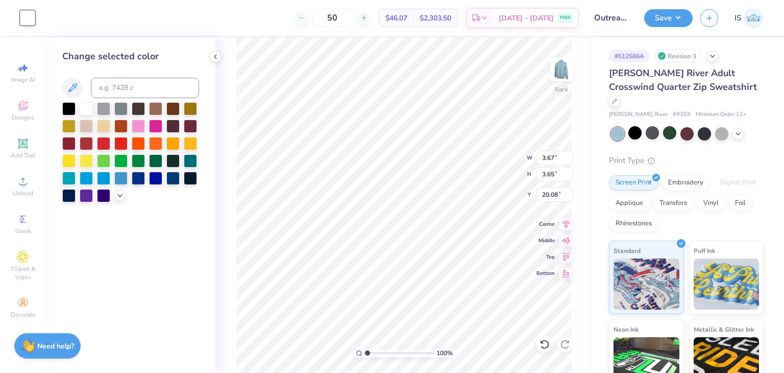
type input "3.28"
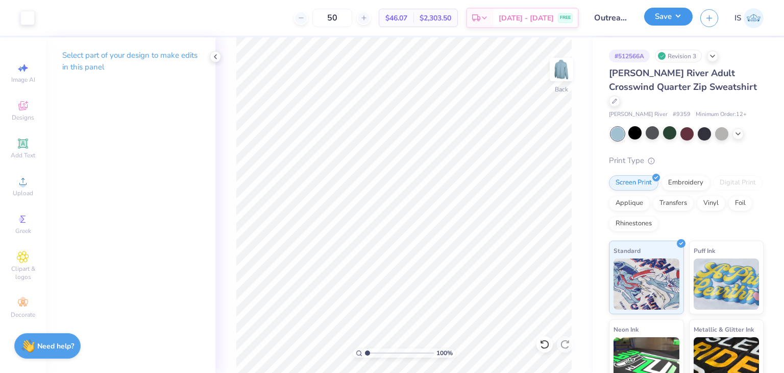
click at [676, 19] on button "Save" at bounding box center [668, 17] width 48 height 18
type input "2.96"
type input "2.94"
click at [666, 25] on button "Save" at bounding box center [668, 17] width 48 height 18
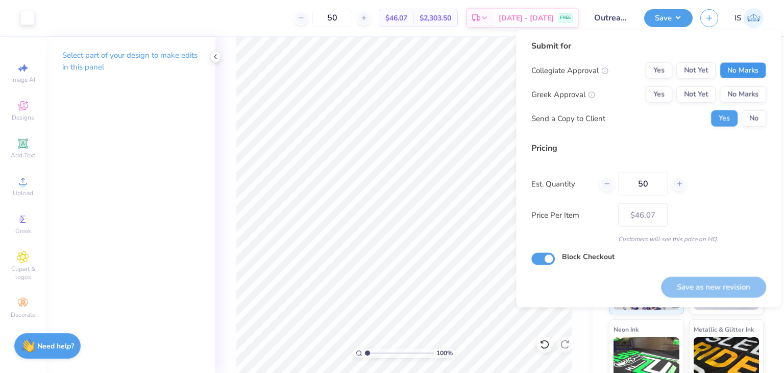
click at [755, 70] on button "No Marks" at bounding box center [743, 70] width 46 height 16
drag, startPoint x: 755, startPoint y: 83, endPoint x: 756, endPoint y: 94, distance: 11.8
click at [756, 94] on div "Collegiate Approval Yes Not Yet No Marks Greek Approval Yes Not Yet No Marks Se…" at bounding box center [648, 94] width 235 height 64
click at [756, 94] on button "No Marks" at bounding box center [743, 94] width 46 height 16
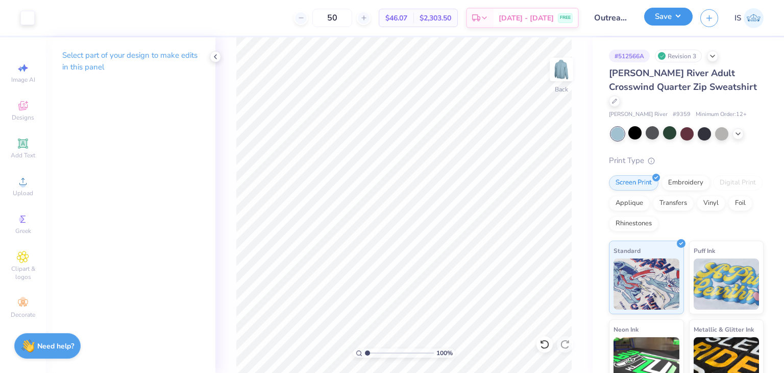
click at [674, 21] on button "Save" at bounding box center [668, 17] width 48 height 18
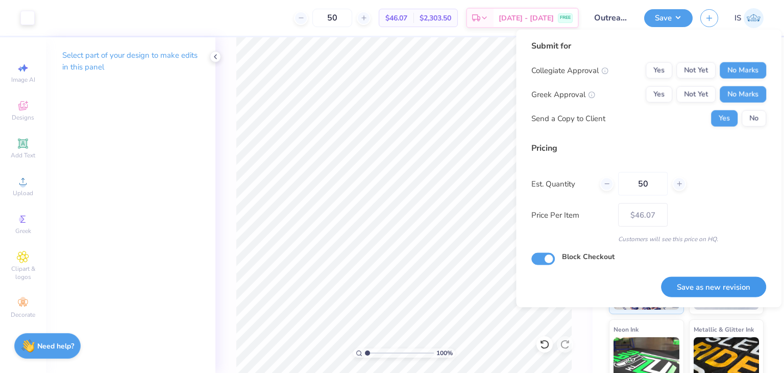
click at [732, 278] on button "Save as new revision" at bounding box center [713, 286] width 105 height 21
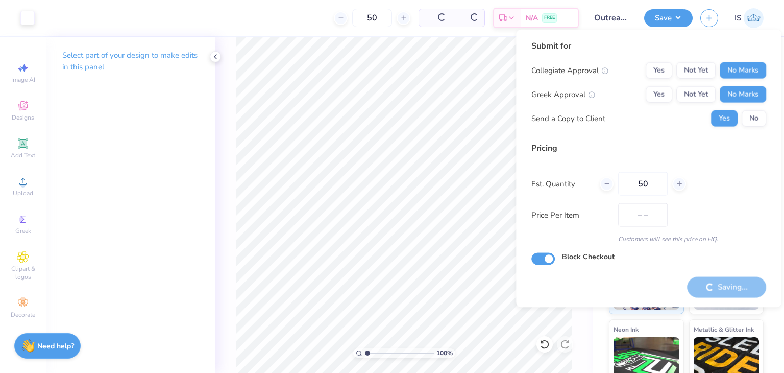
type input "$46.07"
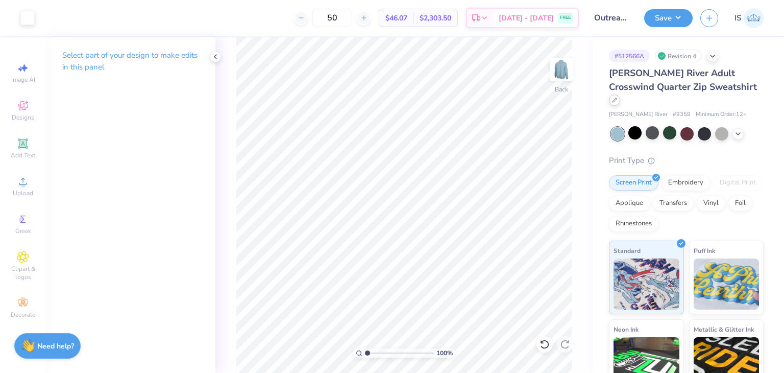
click at [620, 94] on div at bounding box center [614, 99] width 11 height 11
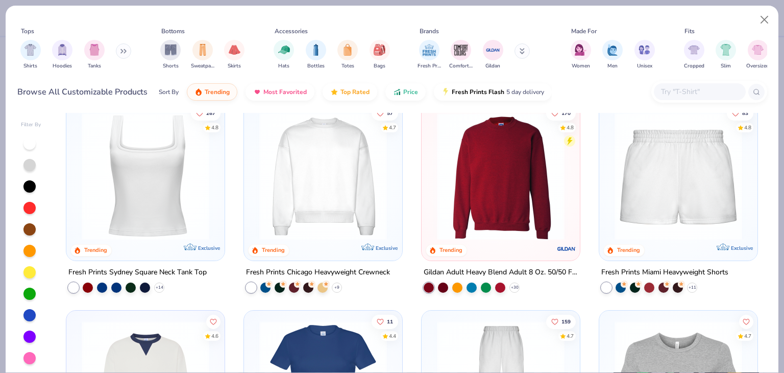
scroll to position [519, 0]
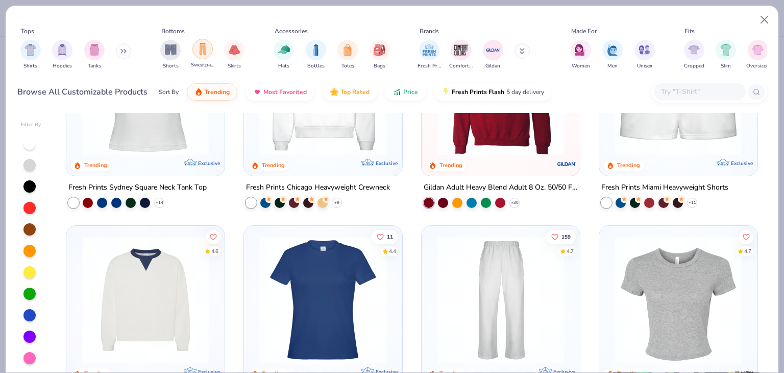
click at [206, 47] on img "filter for Sweatpants" at bounding box center [202, 49] width 11 height 12
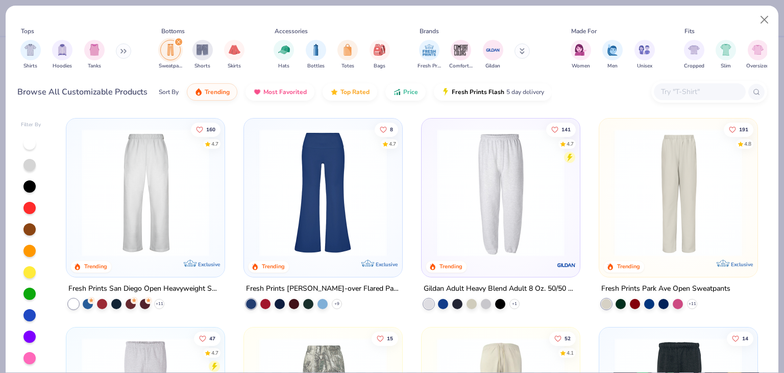
click at [144, 188] on img at bounding box center [146, 193] width 138 height 128
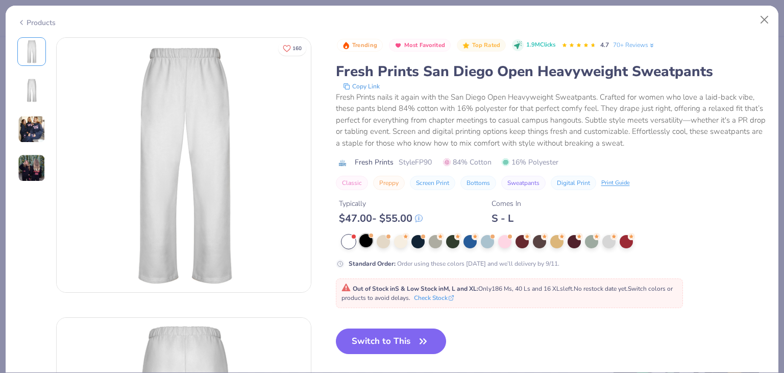
click at [367, 248] on div "Standard Order : Order using these colors [DATE] and we’ll delivery by 9/11." at bounding box center [540, 251] width 408 height 33
click at [369, 240] on div at bounding box center [365, 240] width 13 height 13
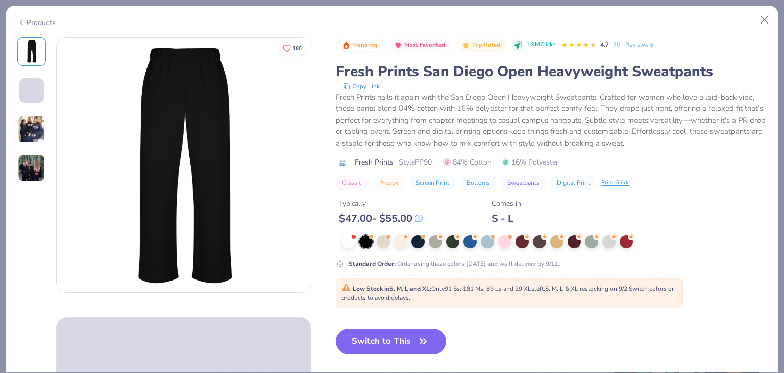
click at [392, 335] on button "Switch to This" at bounding box center [391, 341] width 111 height 26
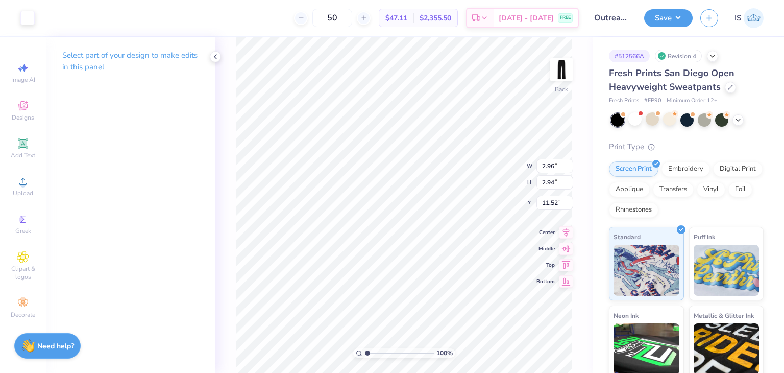
type input "4.05"
type input "3.98"
type input "3.96"
type input "3.97"
click at [670, 21] on button "Save" at bounding box center [668, 17] width 48 height 18
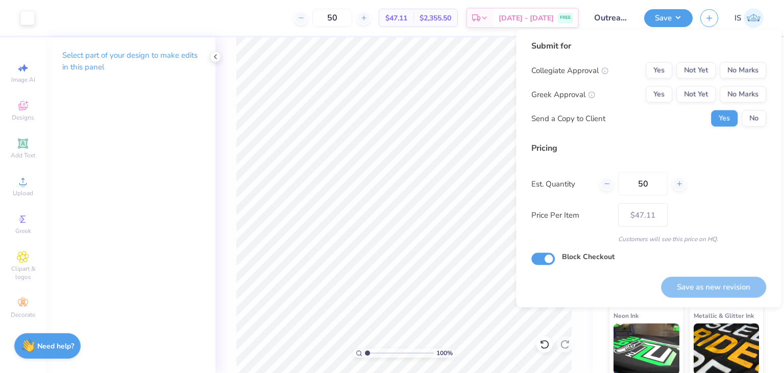
click at [729, 80] on div "Collegiate Approval Yes Not Yet No Marks Greek Approval Yes Not Yet No Marks Se…" at bounding box center [648, 94] width 235 height 64
click at [733, 74] on button "No Marks" at bounding box center [743, 70] width 46 height 16
click at [739, 88] on button "No Marks" at bounding box center [743, 94] width 46 height 16
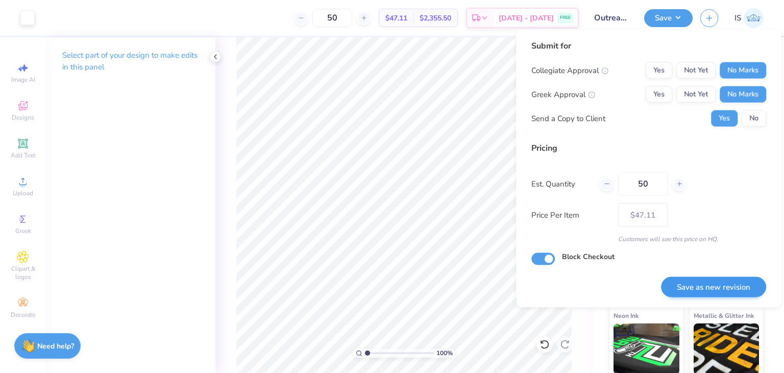
drag, startPoint x: 709, startPoint y: 297, endPoint x: 702, endPoint y: 288, distance: 11.2
click at [702, 288] on div "Submit for Collegiate Approval Yes Not Yet No Marks Greek Approval Yes Not Yet …" at bounding box center [648, 169] width 265 height 278
click at [702, 288] on button "Save as new revision" at bounding box center [713, 286] width 105 height 21
type input "$47.11"
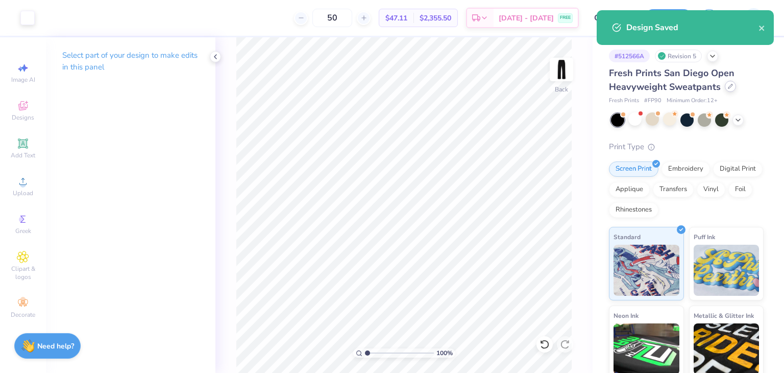
click at [728, 87] on icon at bounding box center [730, 86] width 5 height 5
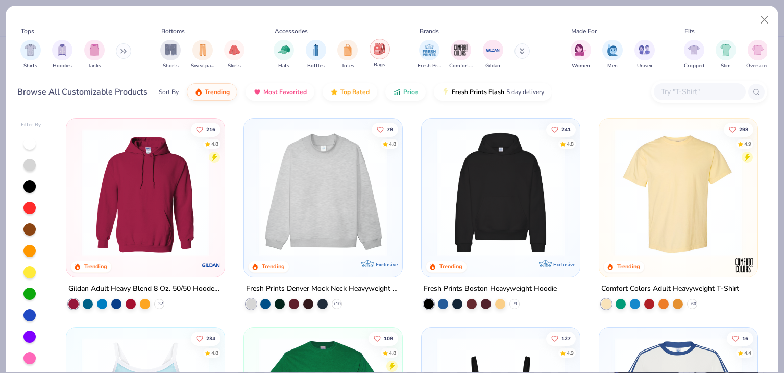
click at [379, 53] on img "filter for Bags" at bounding box center [379, 49] width 11 height 12
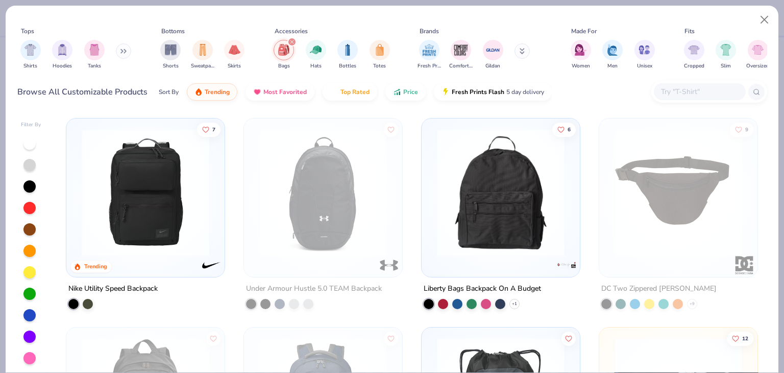
click at [108, 163] on img at bounding box center [146, 193] width 138 height 128
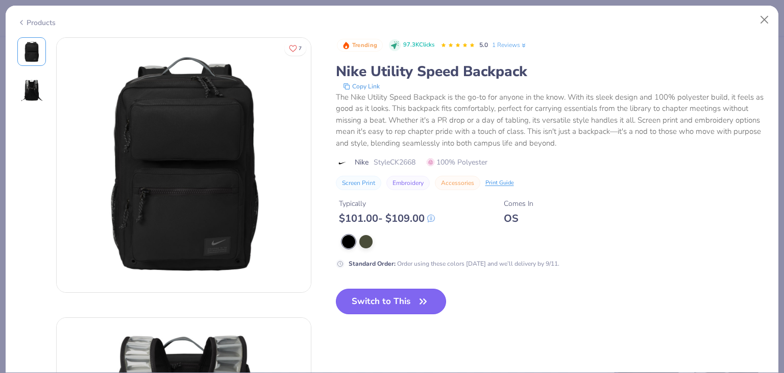
click at [366, 307] on button "Switch to This" at bounding box center [391, 301] width 111 height 26
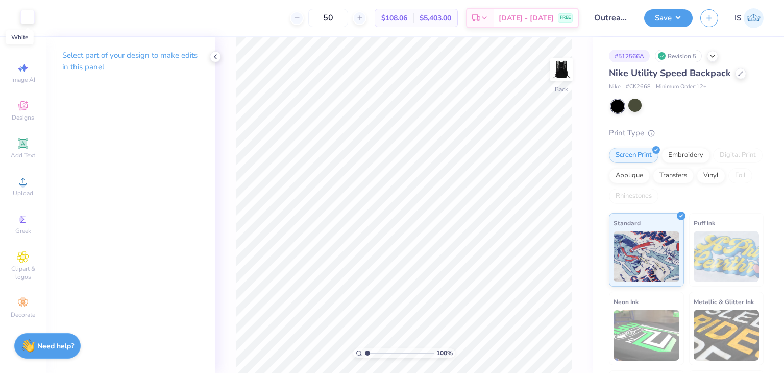
click at [28, 19] on div at bounding box center [27, 17] width 14 height 14
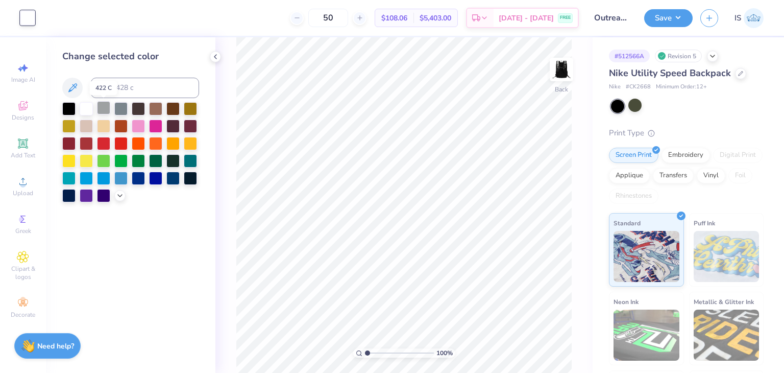
click at [101, 109] on div at bounding box center [103, 107] width 13 height 13
click at [121, 109] on div at bounding box center [120, 107] width 13 height 13
click at [125, 194] on div at bounding box center [119, 194] width 11 height 11
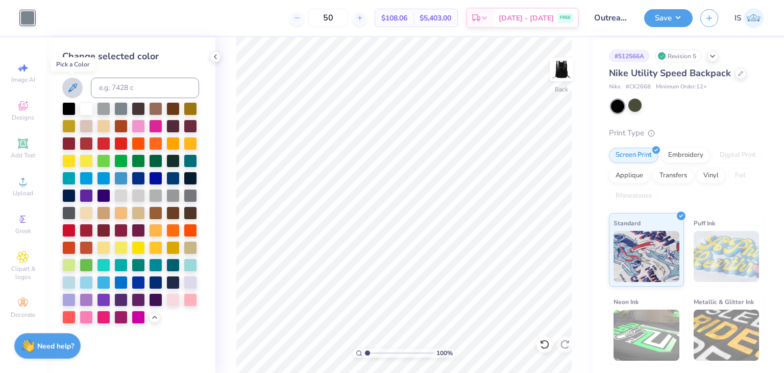
click at [72, 88] on icon at bounding box center [72, 88] width 12 height 12
click at [62, 209] on div at bounding box center [68, 211] width 13 height 13
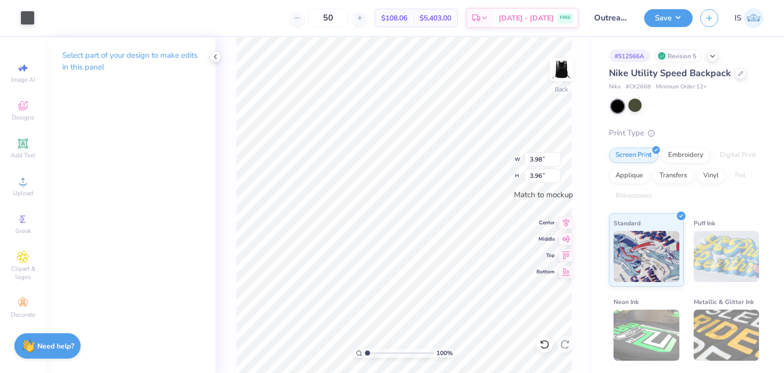
type input "2.99"
type input "2.97"
click at [671, 17] on button "Save" at bounding box center [668, 17] width 48 height 18
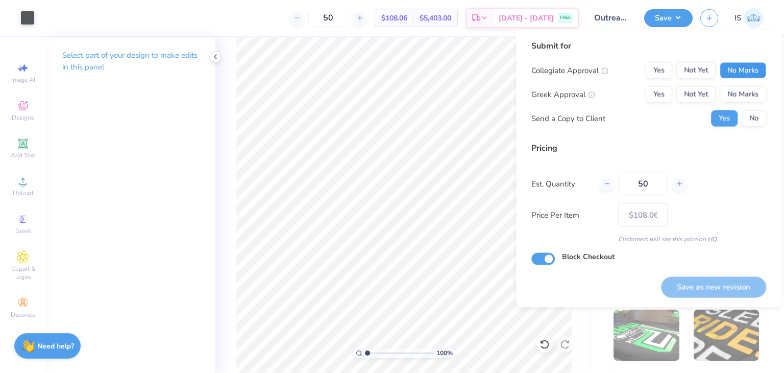
click at [743, 75] on button "No Marks" at bounding box center [743, 70] width 46 height 16
click at [749, 99] on button "No Marks" at bounding box center [743, 94] width 46 height 16
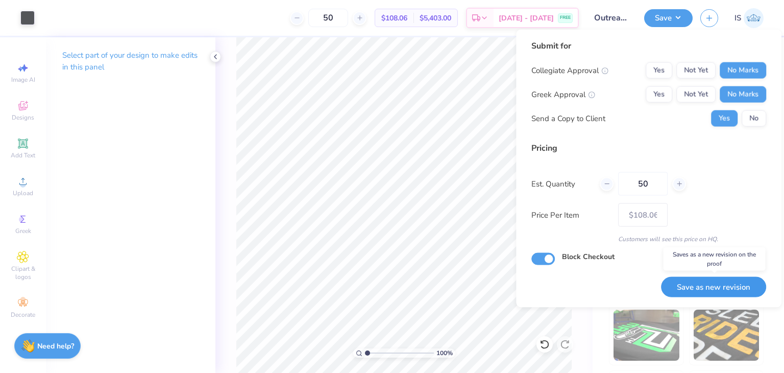
click at [704, 290] on button "Save as new revision" at bounding box center [713, 286] width 105 height 21
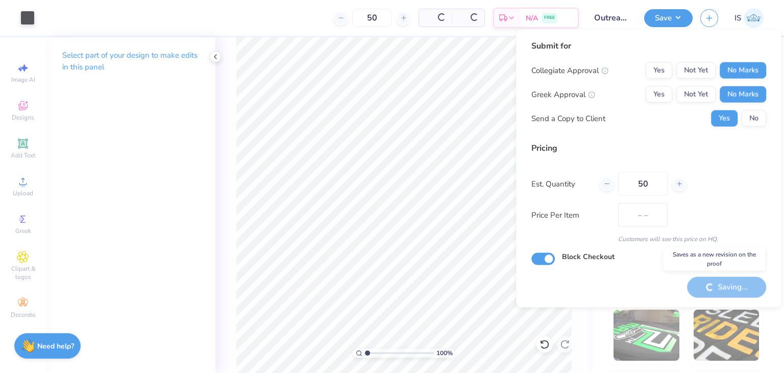
type input "$108.06"
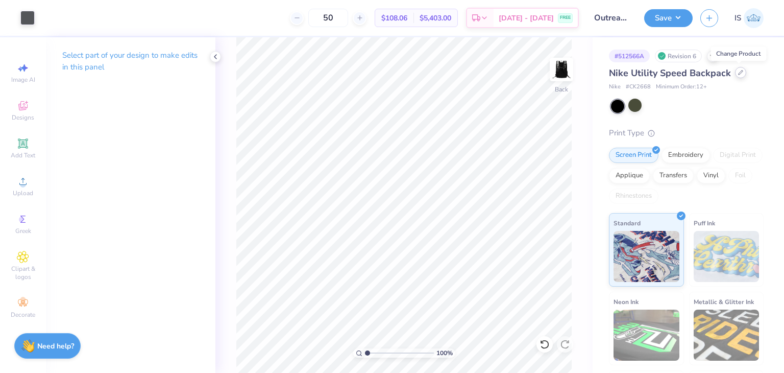
click at [739, 71] on icon at bounding box center [741, 72] width 4 height 4
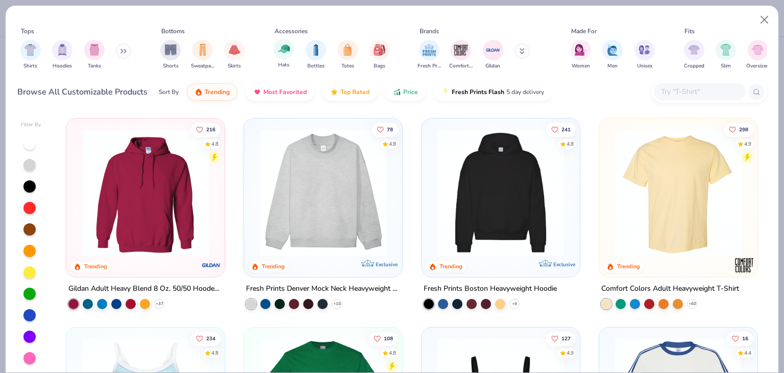
click at [290, 41] on div "filter for Hats" at bounding box center [284, 49] width 20 height 20
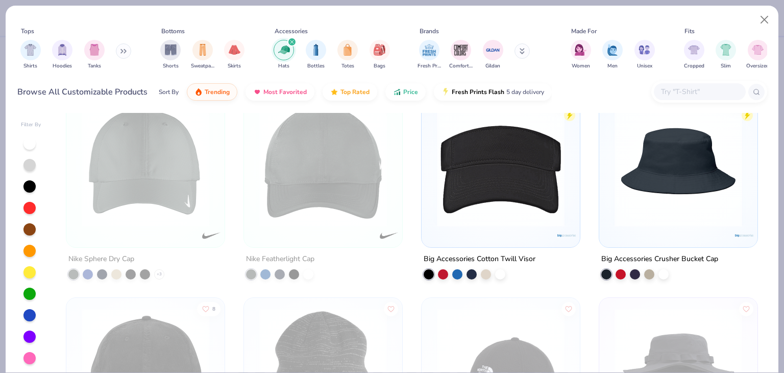
scroll to position [1701, 0]
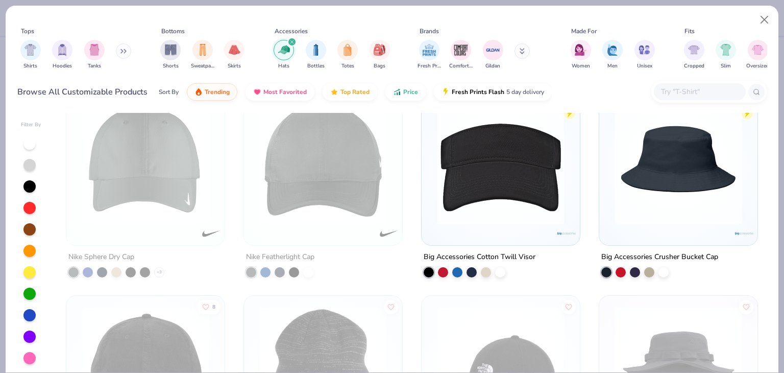
click at [687, 93] on input "text" at bounding box center [699, 92] width 79 height 12
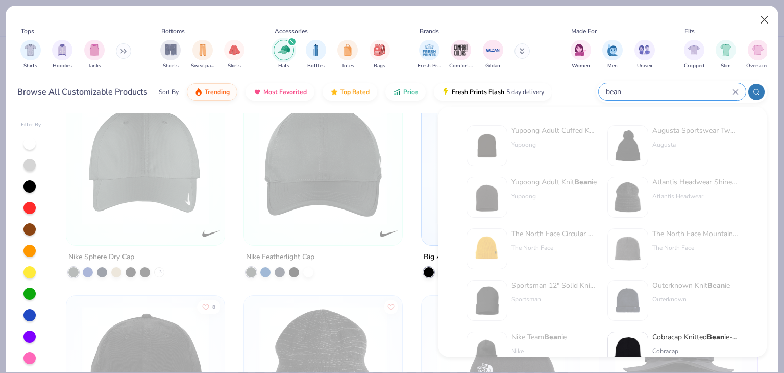
type input "bean"
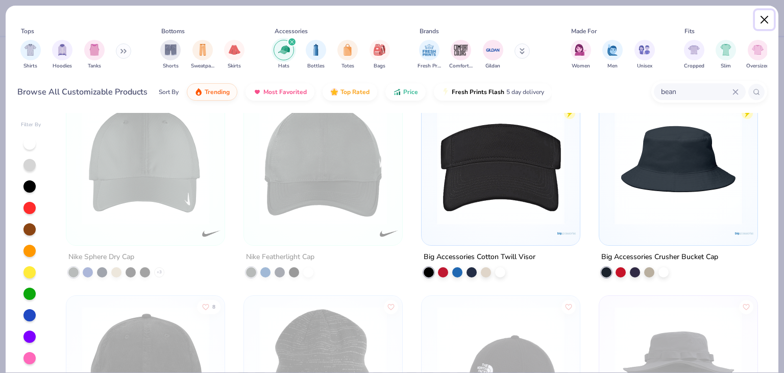
click at [760, 20] on button "Close" at bounding box center [764, 19] width 19 height 19
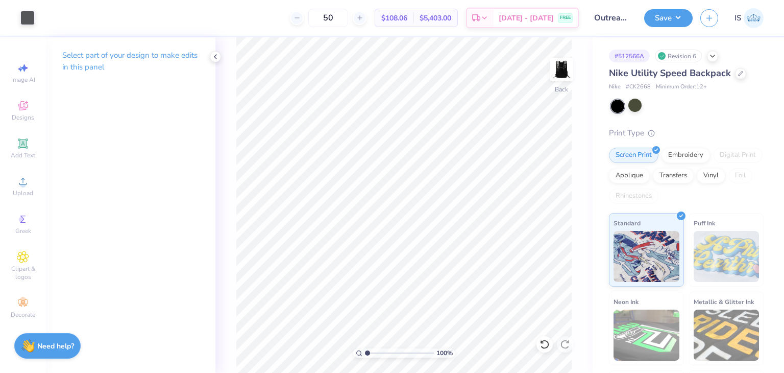
click at [760, 20] on img at bounding box center [754, 18] width 20 height 20
click at [688, 150] on div "Embroidery" at bounding box center [685, 153] width 48 height 15
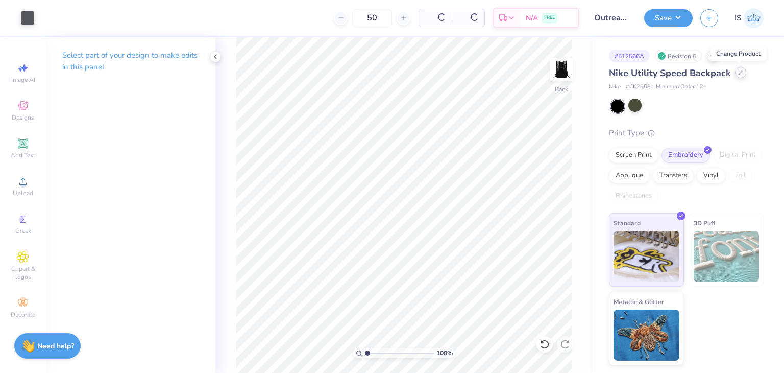
click at [738, 71] on icon at bounding box center [740, 72] width 5 height 5
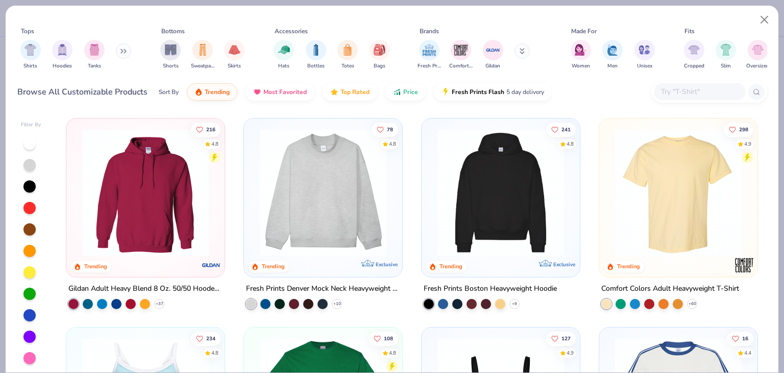
click at [685, 90] on input "text" at bounding box center [699, 92] width 79 height 12
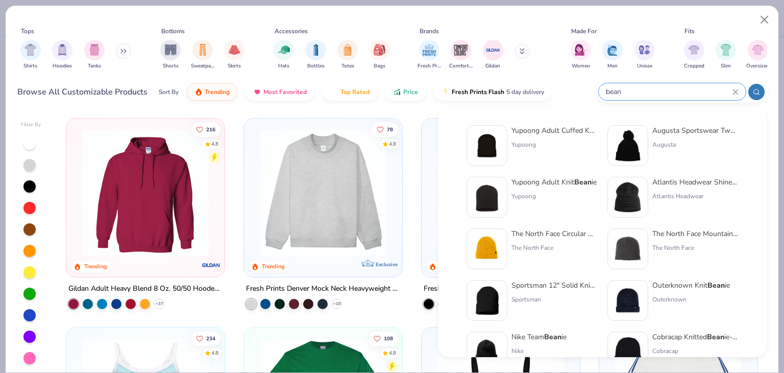
type input "bean"
click at [565, 135] on div "Yupoong Adult Cuffed Knit Bean ie" at bounding box center [554, 130] width 86 height 11
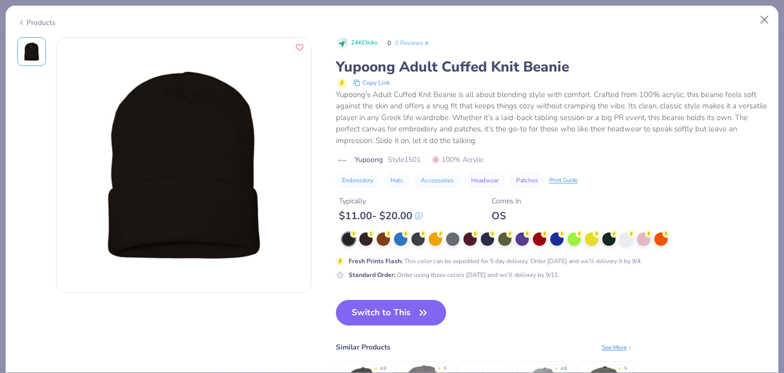
click at [375, 329] on div "Switch to This Similar Products See More ★ 4.8 ★ 5 ★ 4.8 ★ 5" at bounding box center [484, 369] width 297 height 138
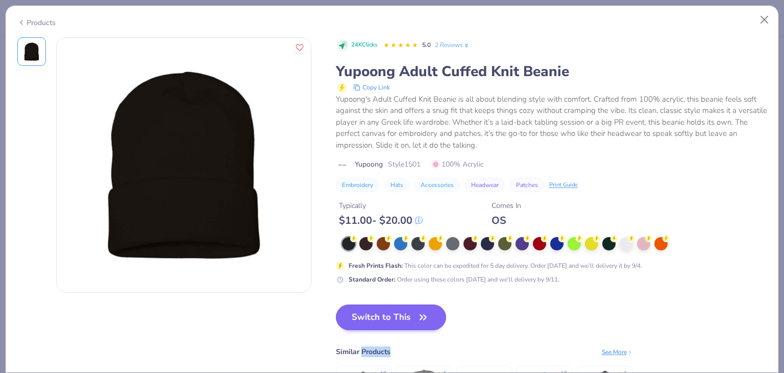
drag, startPoint x: 375, startPoint y: 329, endPoint x: 376, endPoint y: 319, distance: 10.3
click at [376, 319] on div "Switch to This Similar Products See More ★ 4.8 ★ 5 ★ 4.8 ★ 5" at bounding box center [484, 373] width 297 height 138
click at [376, 319] on button "Switch to This" at bounding box center [391, 317] width 111 height 26
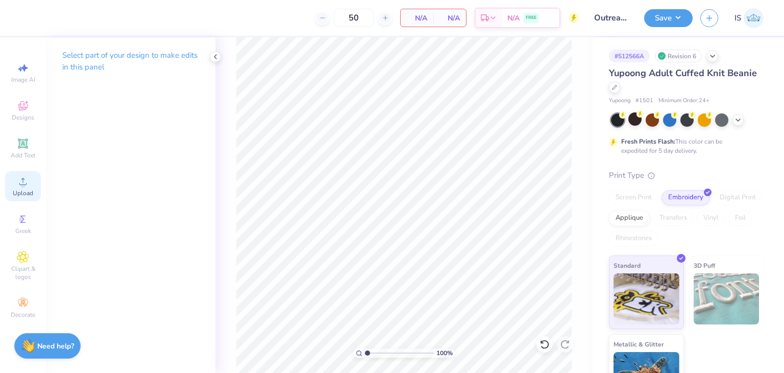
click at [27, 194] on span "Upload" at bounding box center [23, 193] width 20 height 8
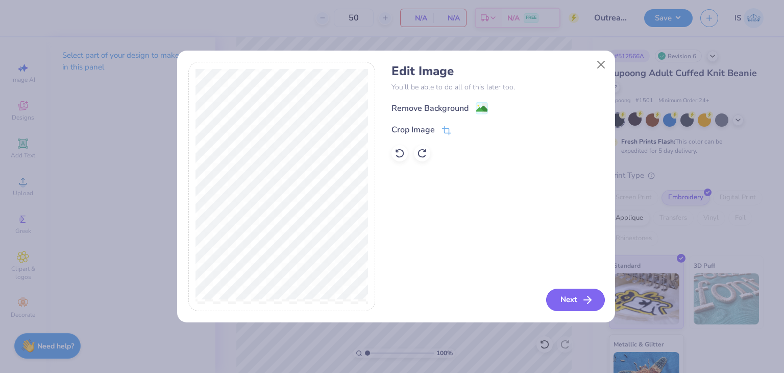
click at [580, 302] on button "Next" at bounding box center [575, 299] width 59 height 22
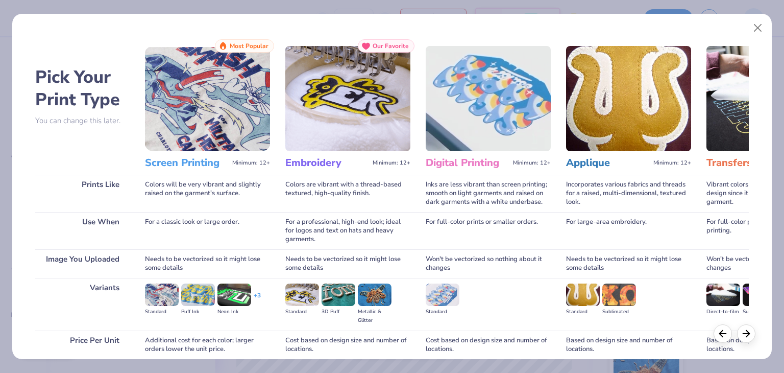
scroll to position [85, 0]
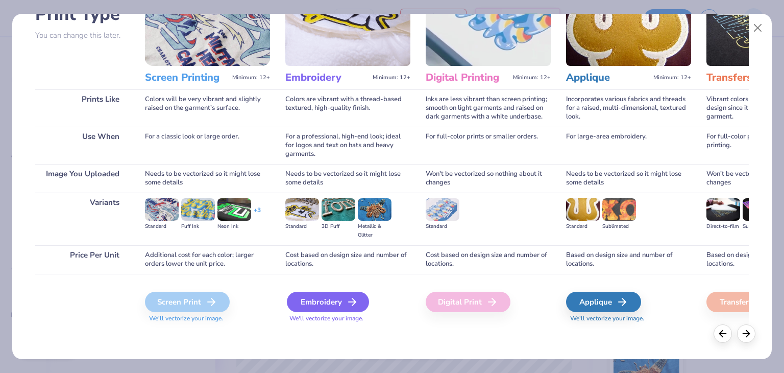
click at [323, 301] on div "Embroidery" at bounding box center [328, 301] width 82 height 20
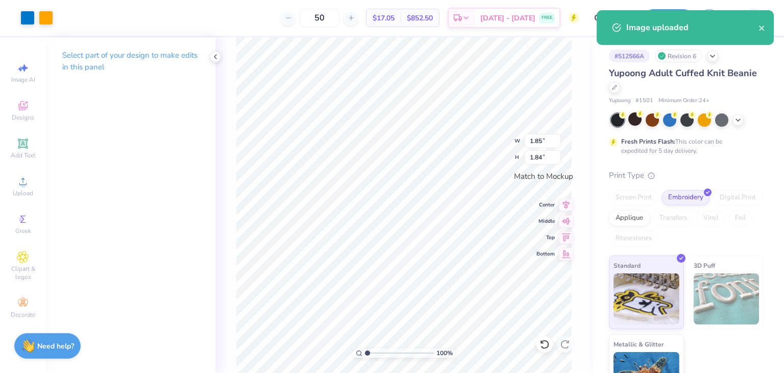
type input "1.85"
type input "1.84"
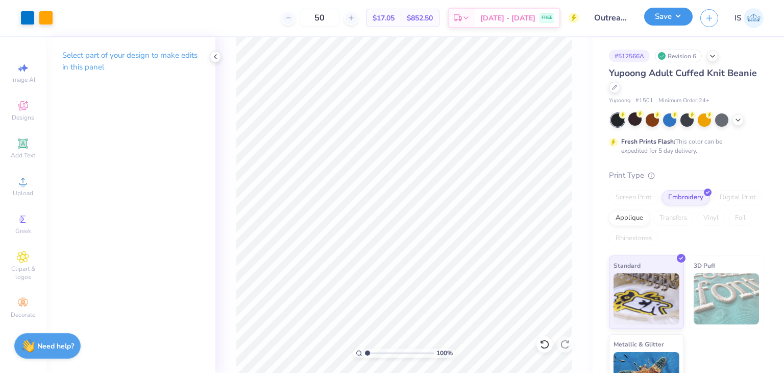
click at [680, 20] on button "Save" at bounding box center [668, 17] width 48 height 18
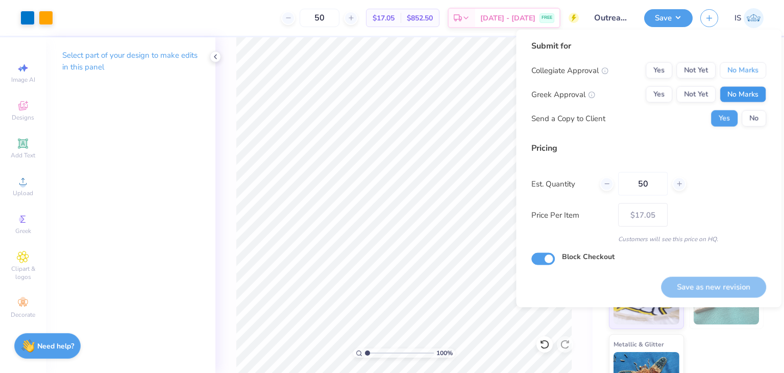
drag, startPoint x: 753, startPoint y: 66, endPoint x: 756, endPoint y: 99, distance: 32.8
click at [756, 99] on div "Collegiate Approval Yes Not Yet No Marks Greek Approval Yes Not Yet No Marks Se…" at bounding box center [648, 94] width 235 height 64
click at [756, 99] on button "No Marks" at bounding box center [743, 94] width 46 height 16
click at [748, 74] on button "No Marks" at bounding box center [743, 70] width 46 height 16
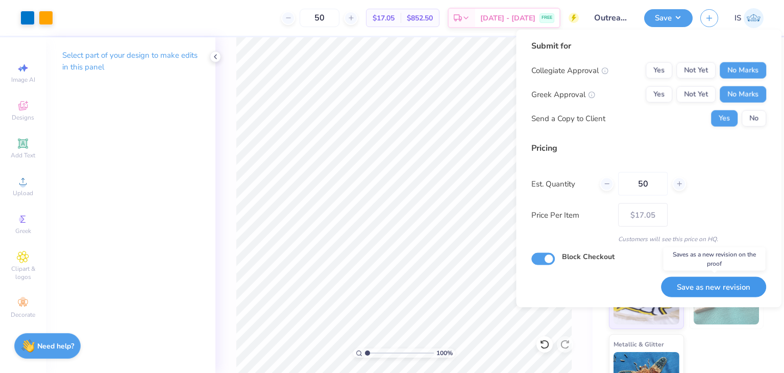
click at [736, 288] on button "Save as new revision" at bounding box center [713, 286] width 105 height 21
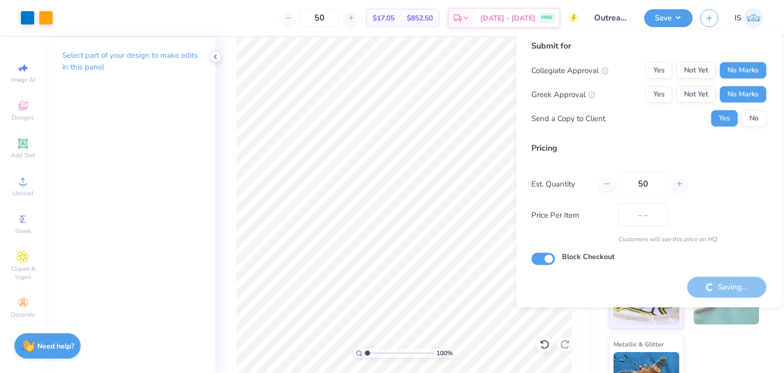
type input "$17.05"
